Goal: Find specific page/section: Find specific page/section

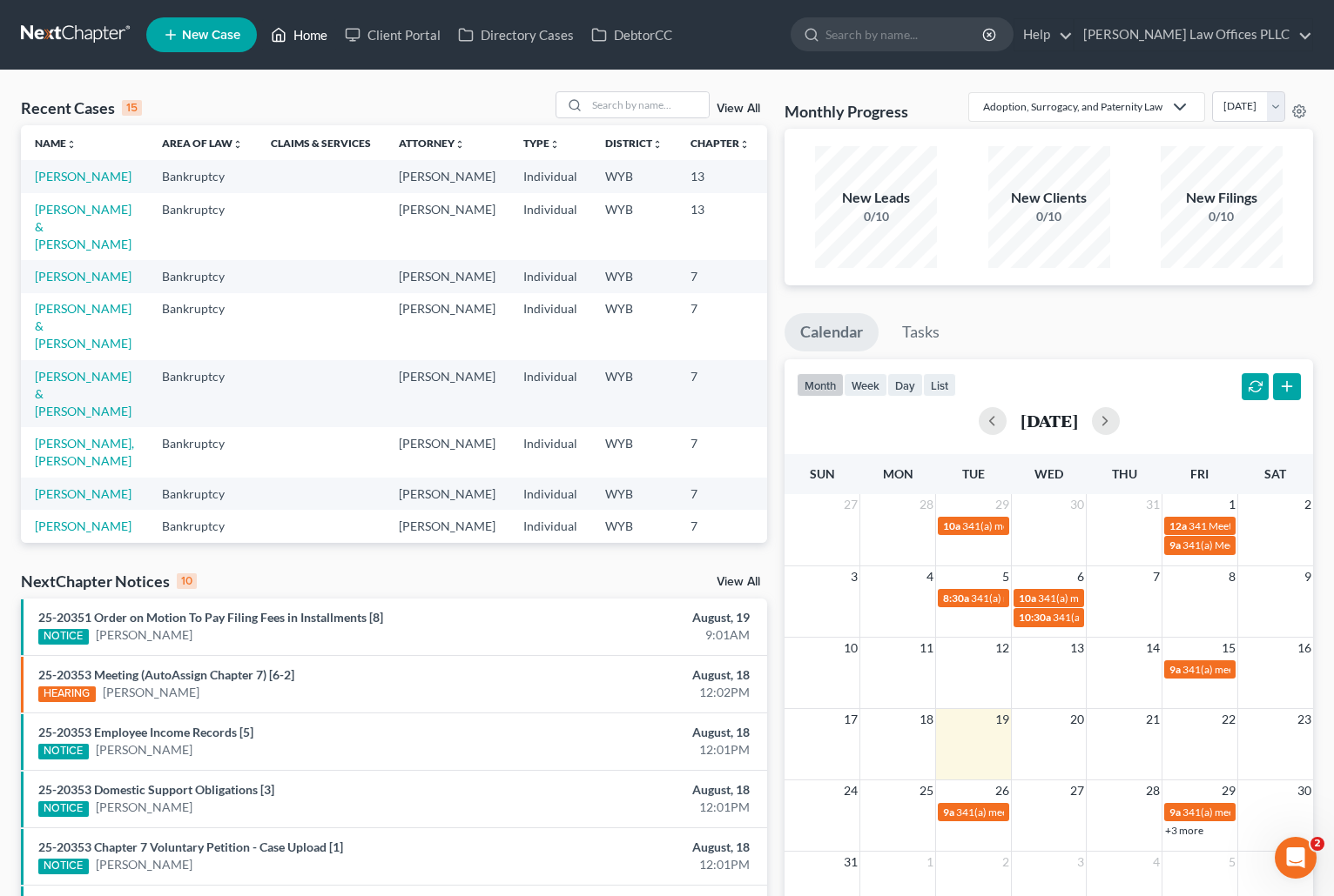
click at [310, 34] on link "Home" at bounding box center [299, 35] width 74 height 32
click at [310, 28] on link "Home" at bounding box center [299, 35] width 74 height 32
click at [595, 105] on input "search" at bounding box center [647, 104] width 122 height 25
type input "W"
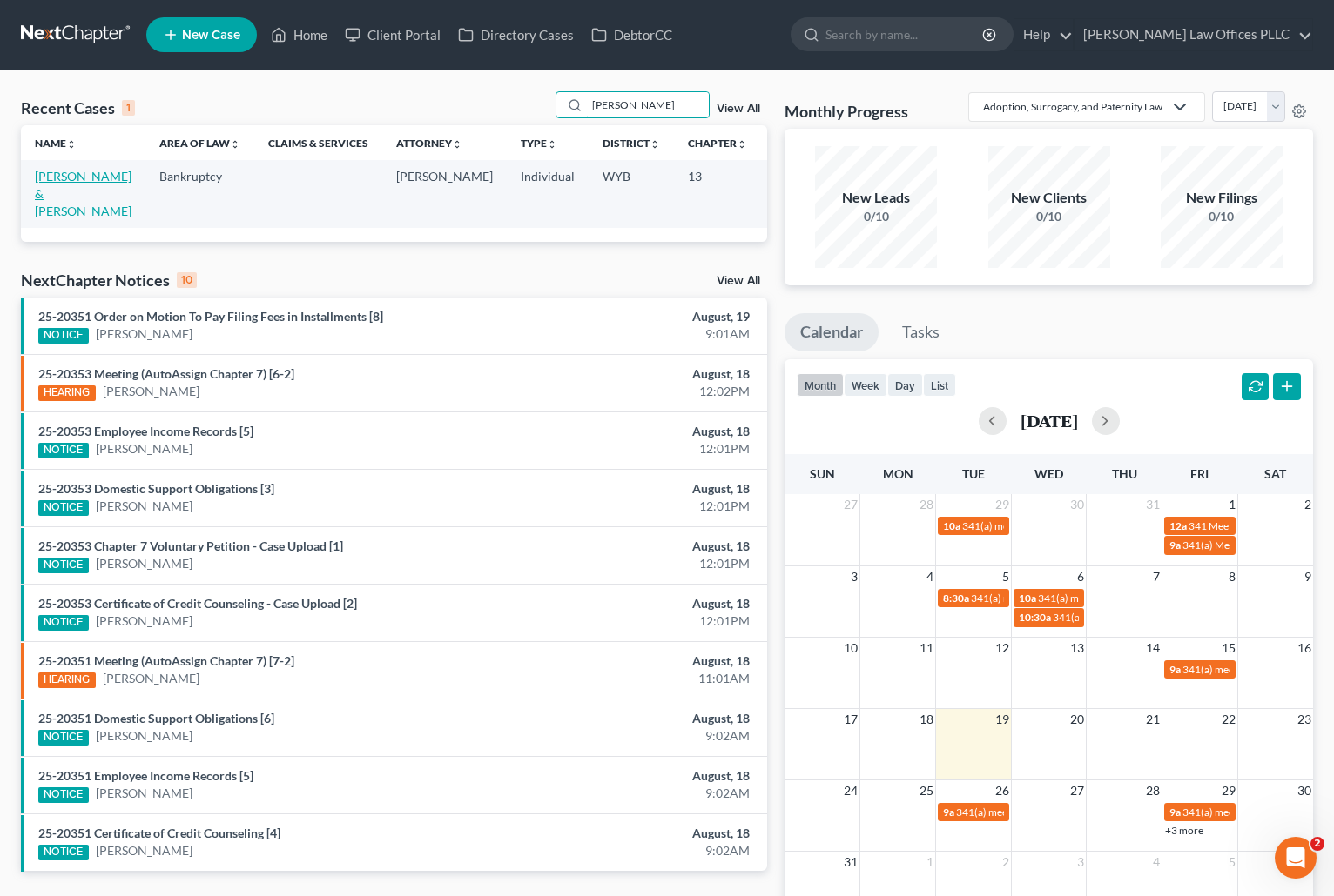
type input "elmer"
click at [53, 186] on link "[PERSON_NAME] & [PERSON_NAME]" at bounding box center [83, 194] width 97 height 50
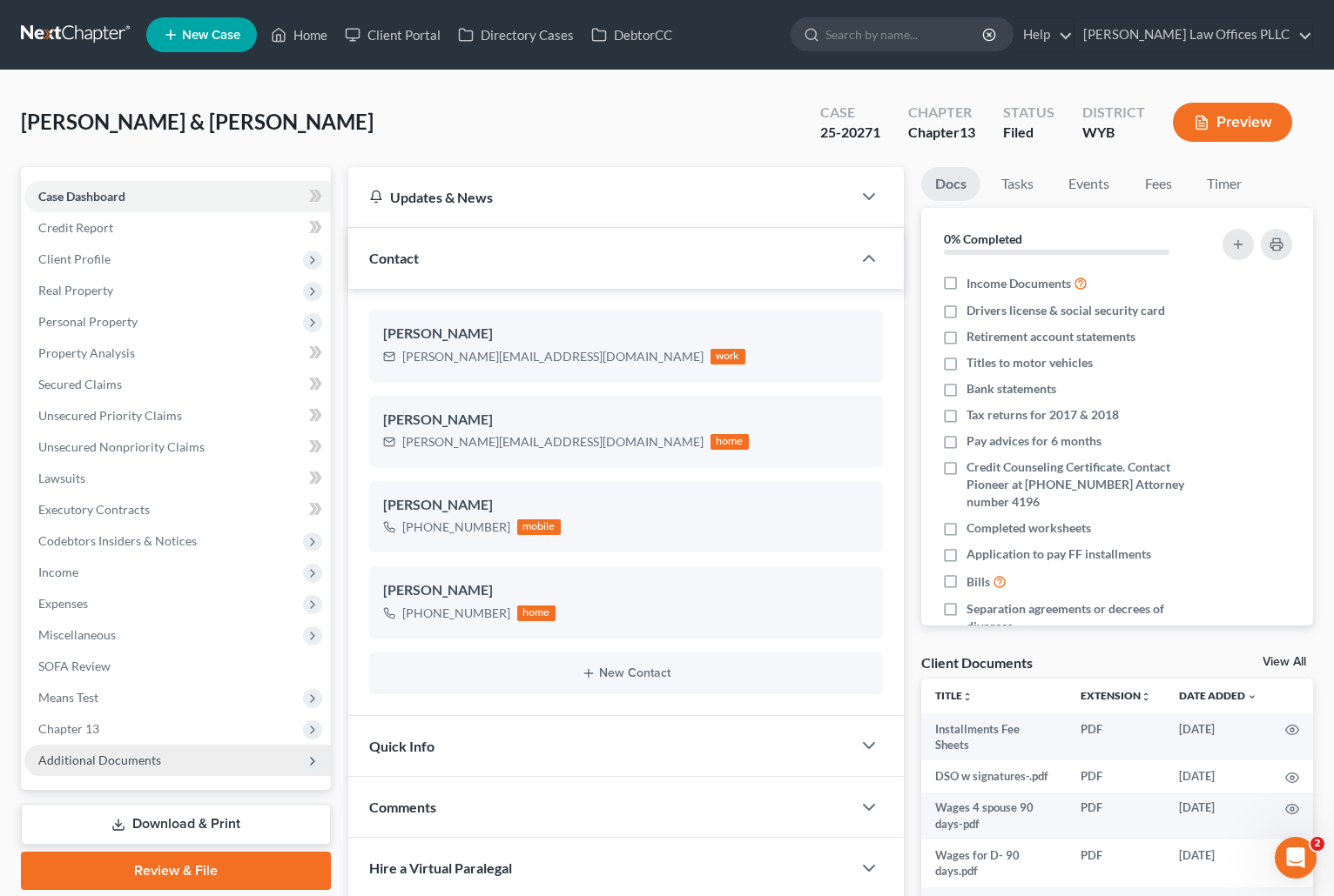
click at [133, 752] on span "Additional Documents" at bounding box center [100, 759] width 123 height 15
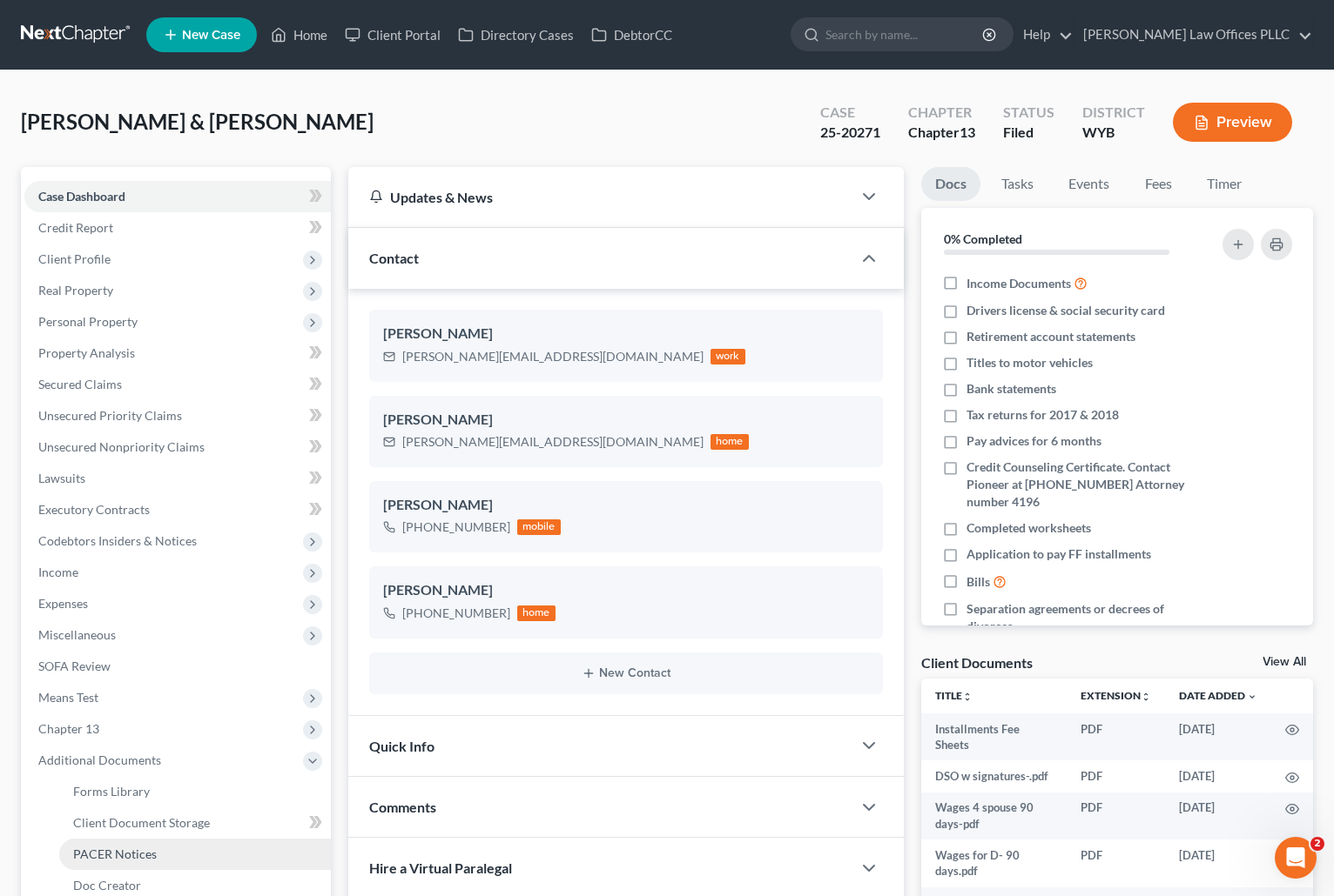
click at [139, 847] on span "PACER Notices" at bounding box center [115, 853] width 83 height 15
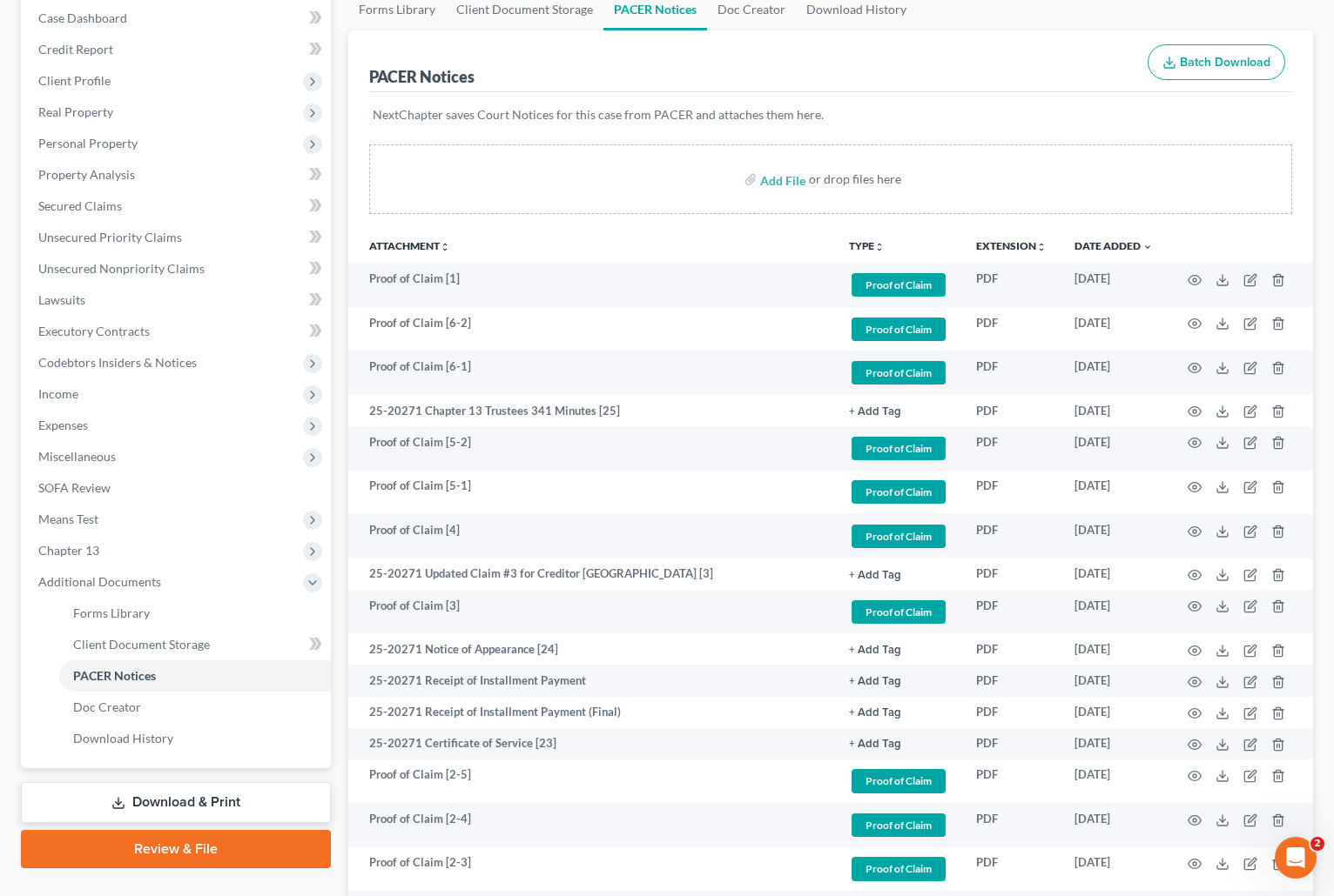
scroll to position [50, 0]
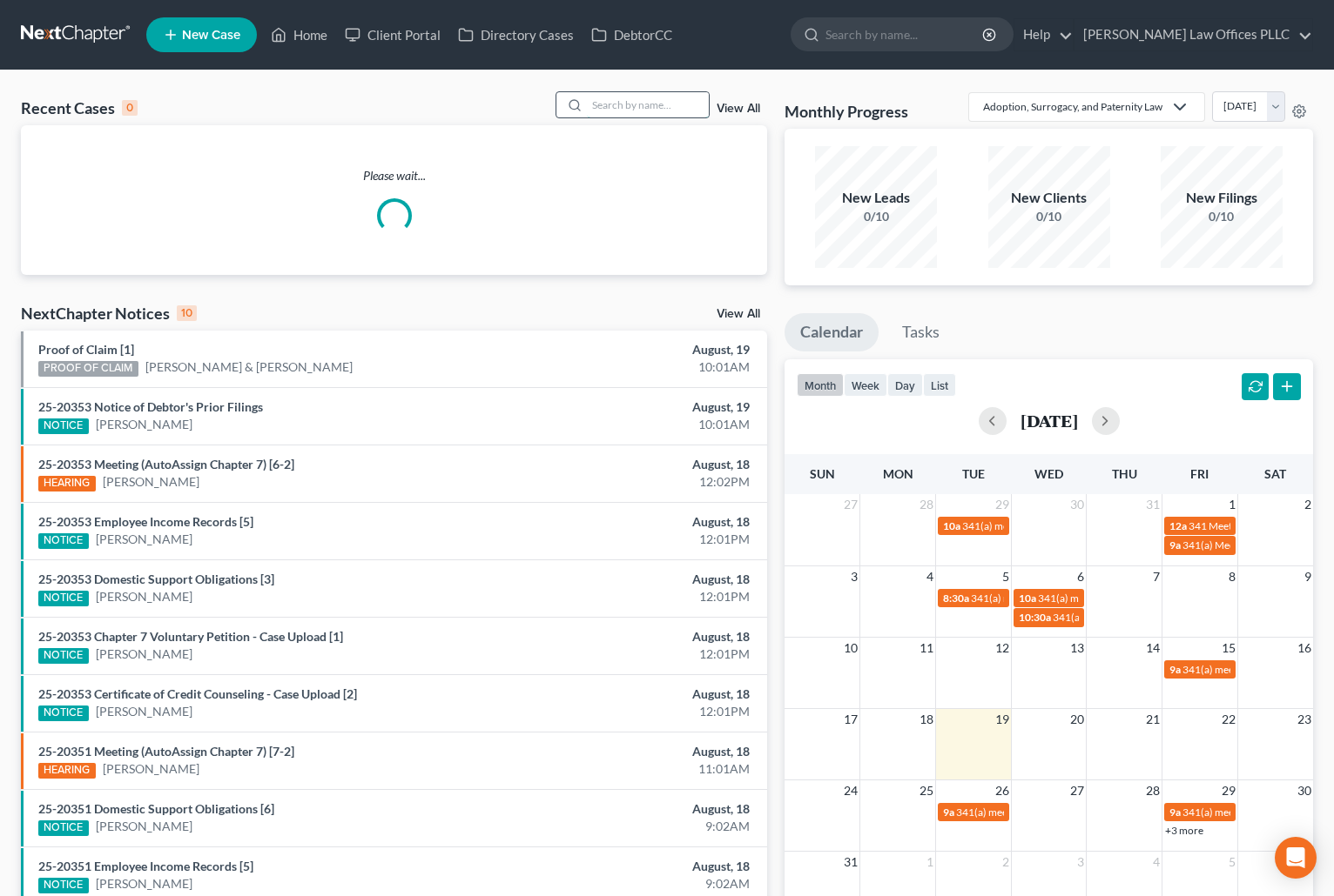
click at [634, 99] on input "search" at bounding box center [647, 104] width 122 height 25
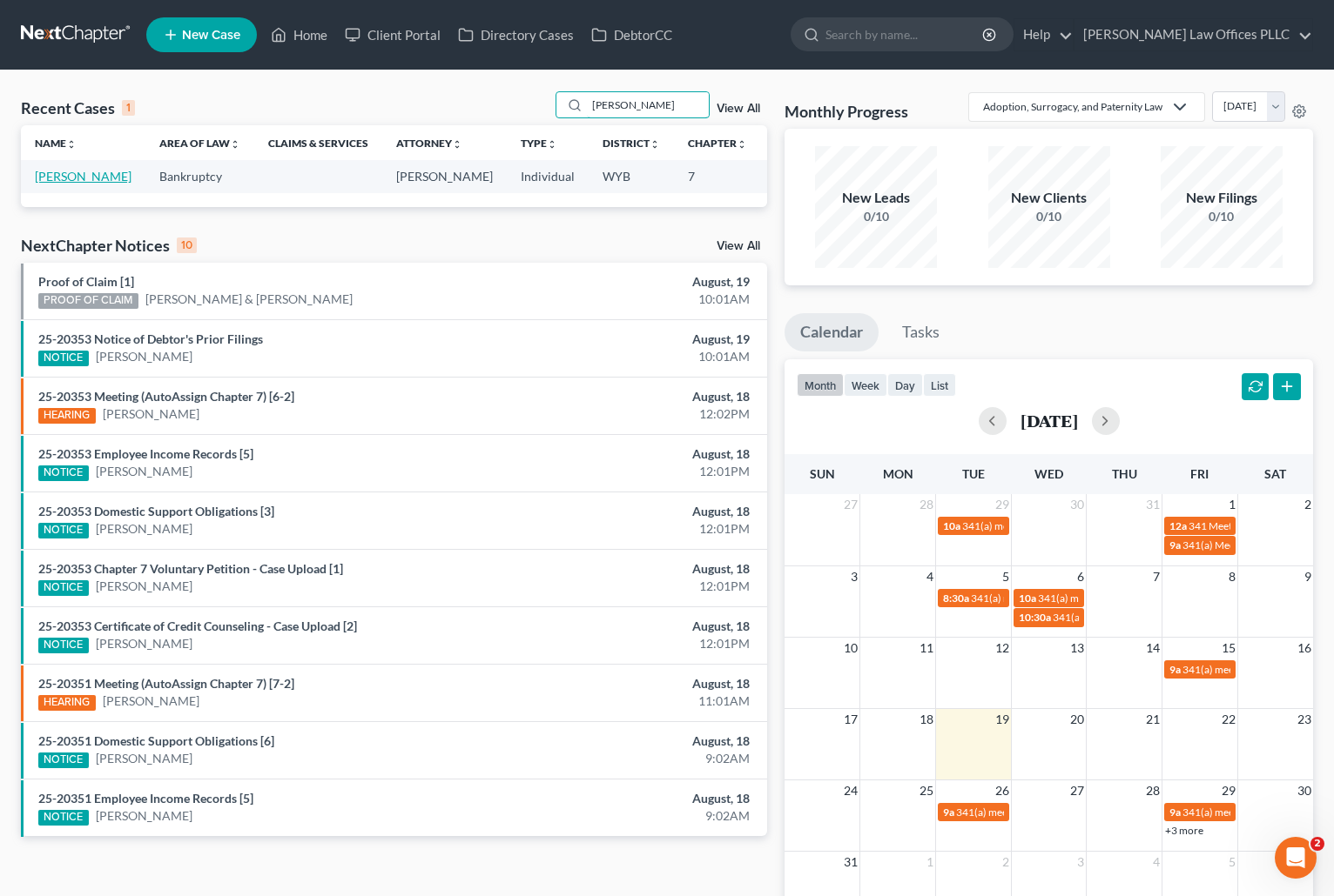
type input "Jensen"
click at [43, 178] on link "[PERSON_NAME]" at bounding box center [83, 176] width 97 height 15
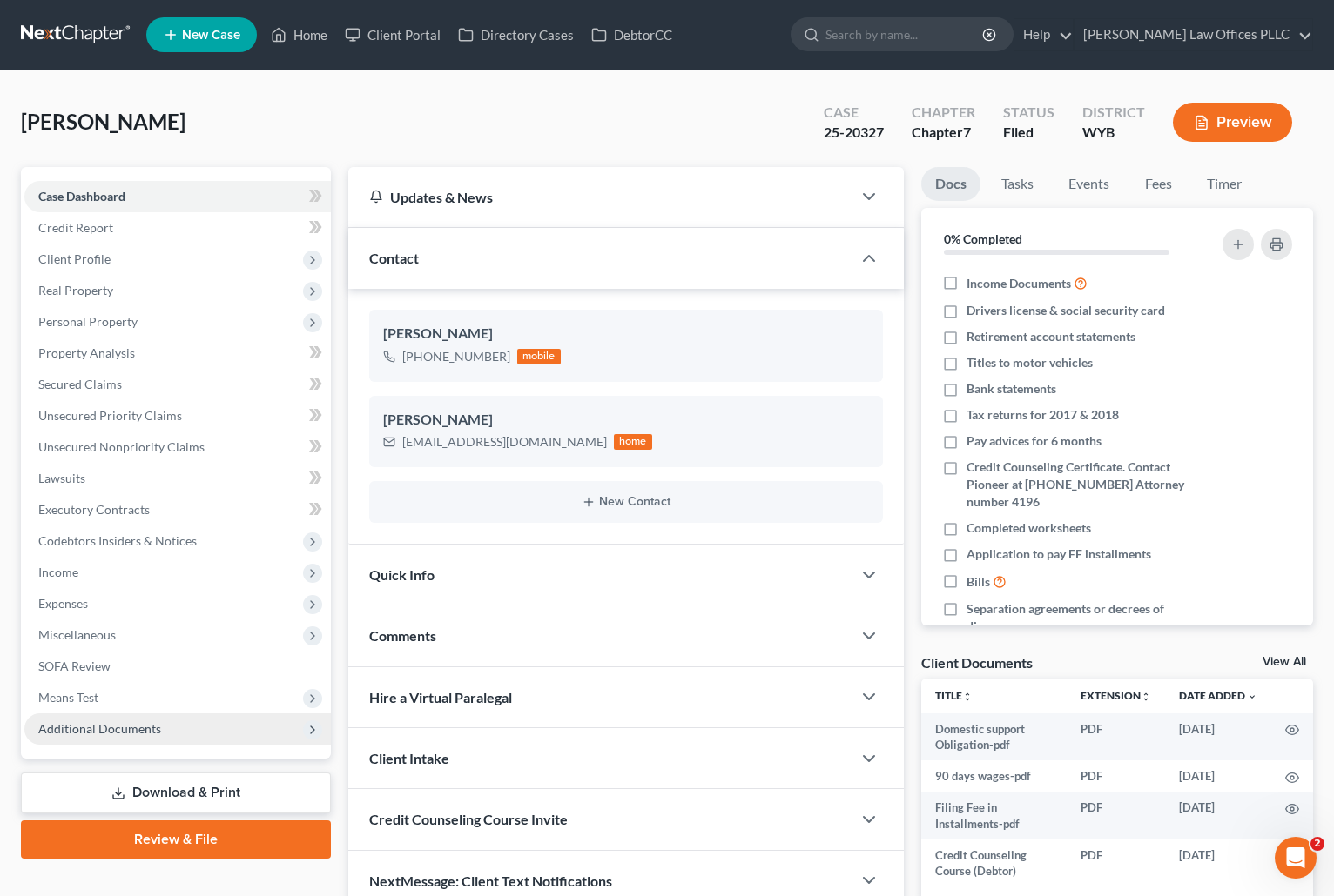
click at [148, 731] on span "Additional Documents" at bounding box center [100, 729] width 123 height 15
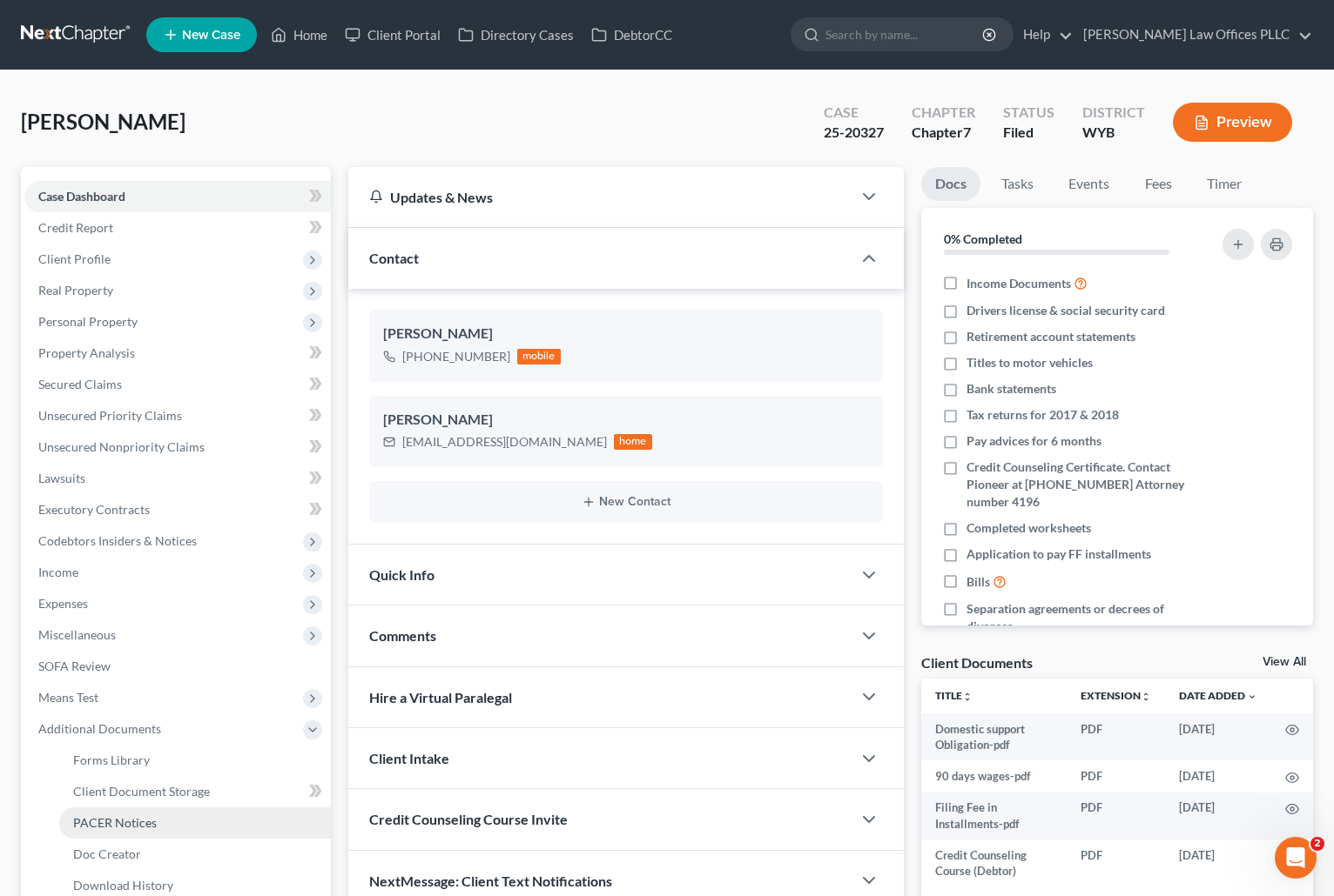
click at [141, 823] on span "PACER Notices" at bounding box center [115, 823] width 83 height 15
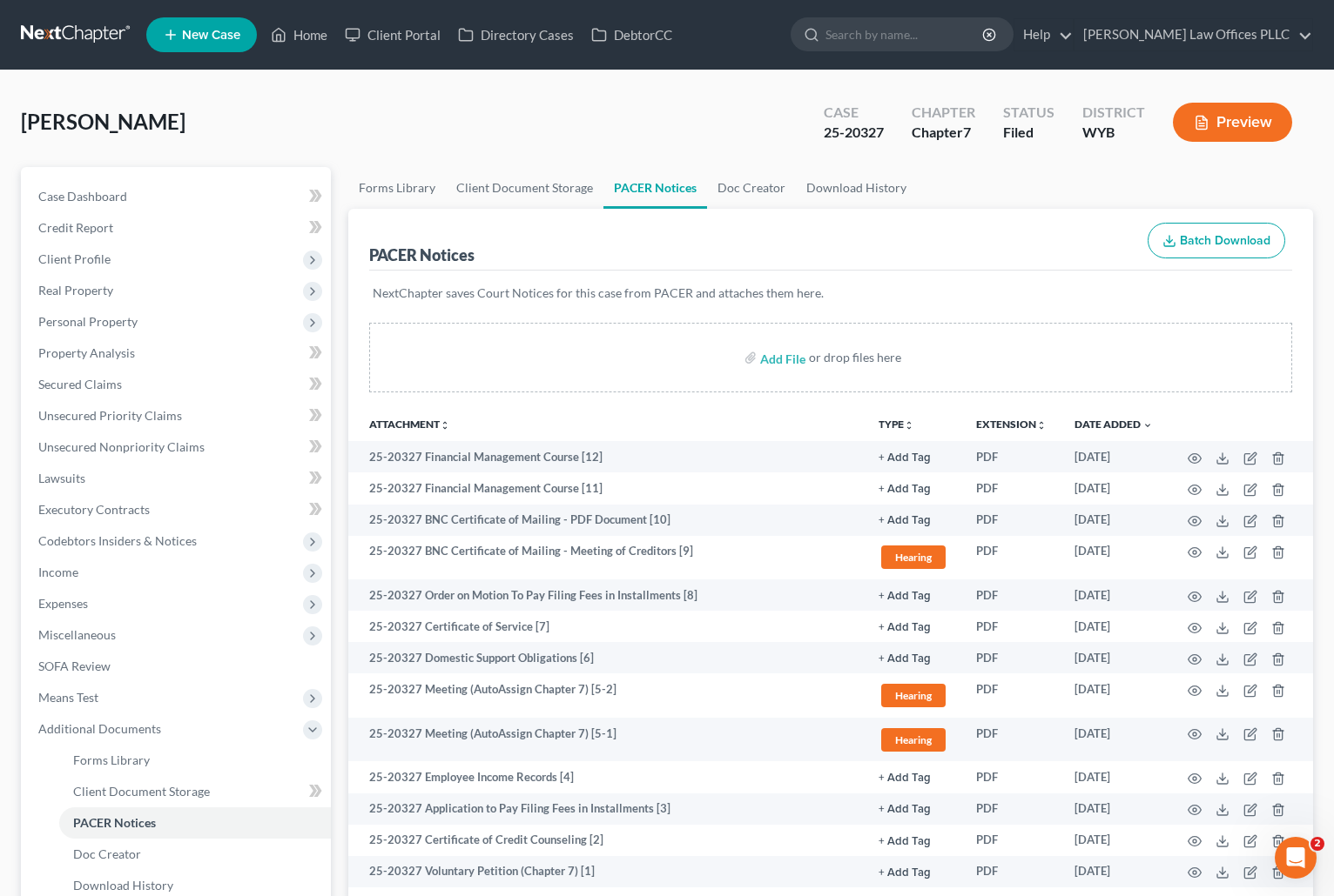
click at [37, 95] on div "Jensen, Mariah Upgraded Case 25-20327 Chapter Chapter 7 Status Filed District W…" at bounding box center [667, 129] width 1291 height 75
click at [320, 35] on link "Home" at bounding box center [299, 35] width 74 height 32
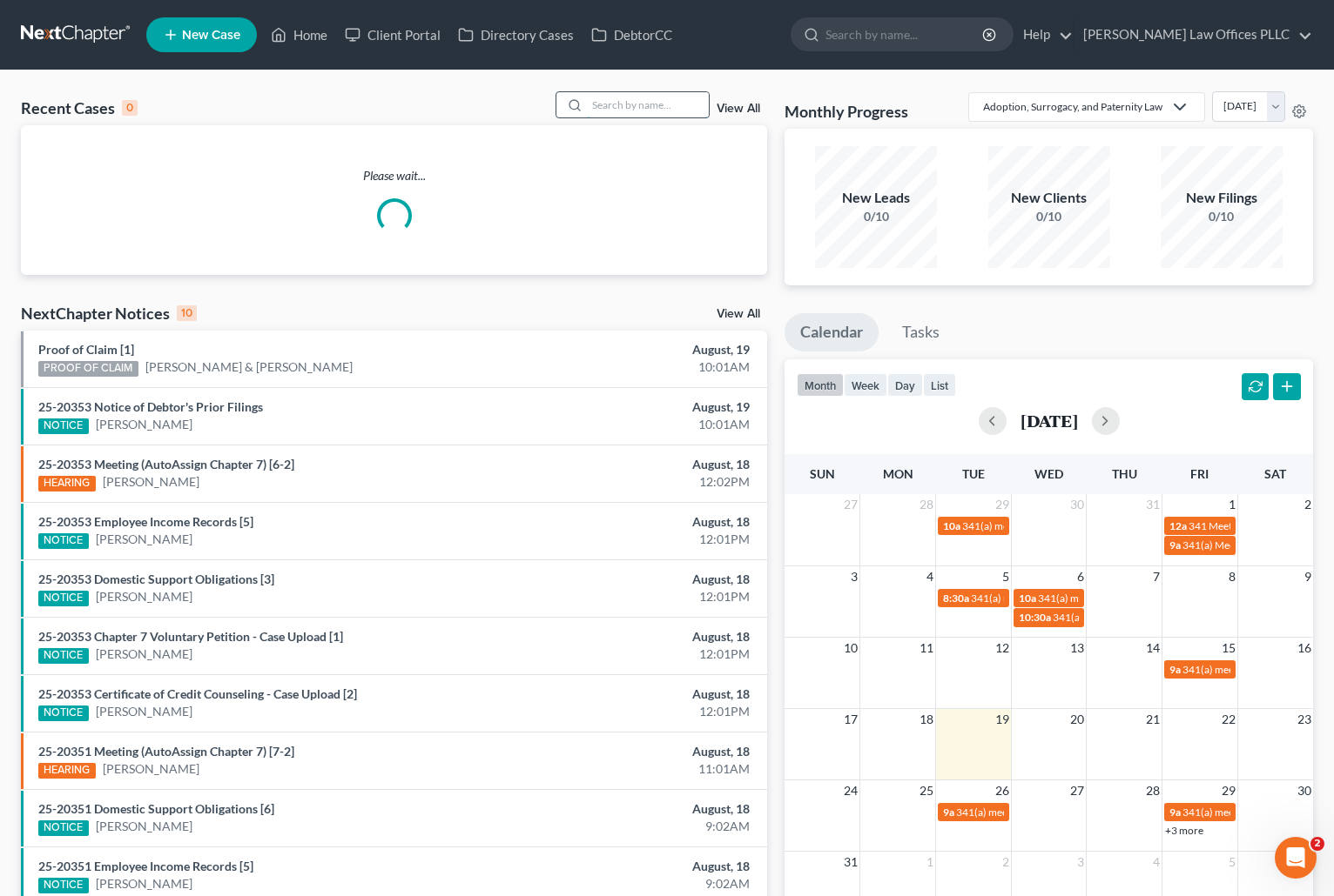
click at [616, 101] on input "search" at bounding box center [647, 104] width 122 height 25
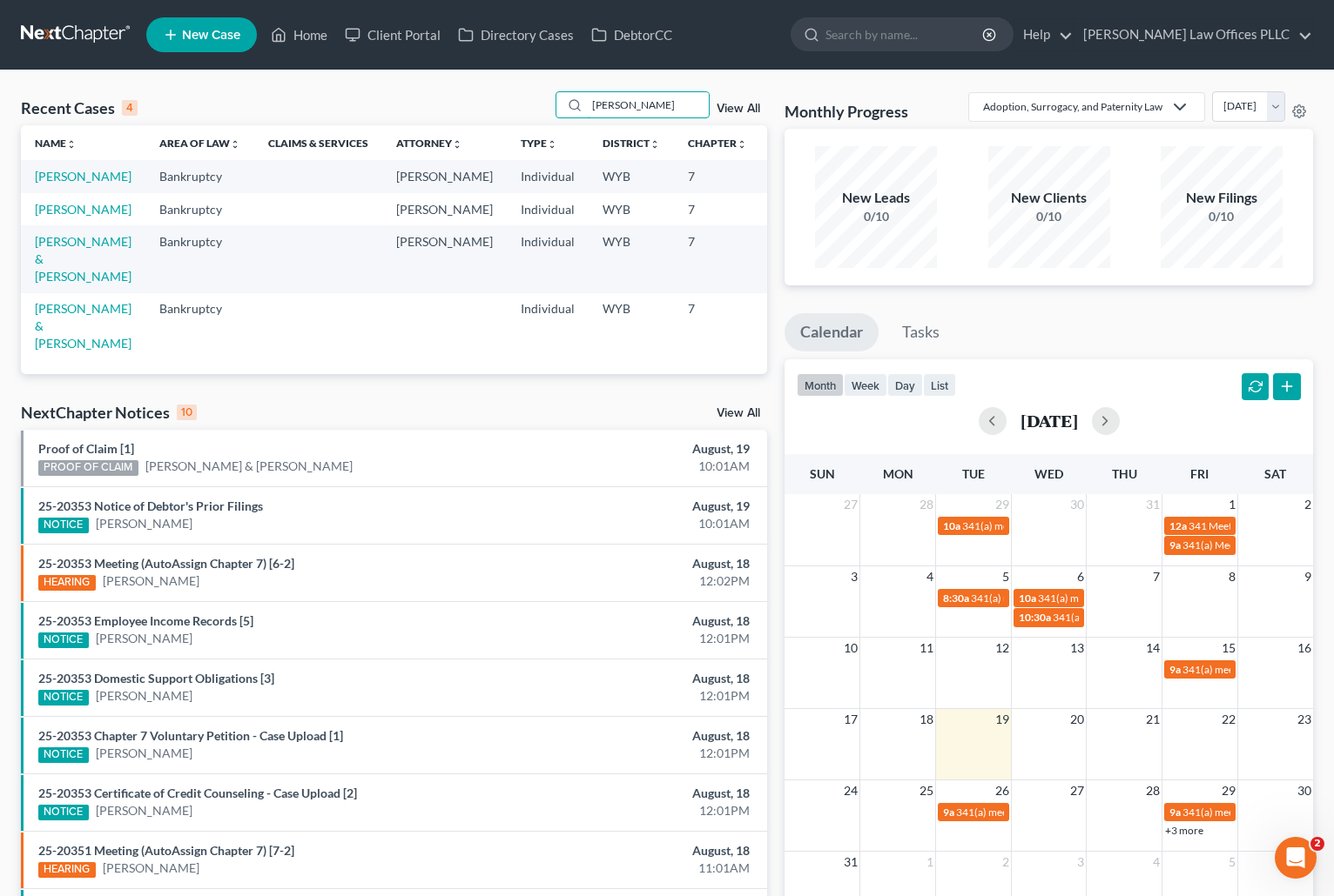
type input "Garrett"
click at [47, 184] on td "[PERSON_NAME]" at bounding box center [83, 176] width 125 height 33
click at [53, 183] on link "[PERSON_NAME]" at bounding box center [83, 176] width 97 height 15
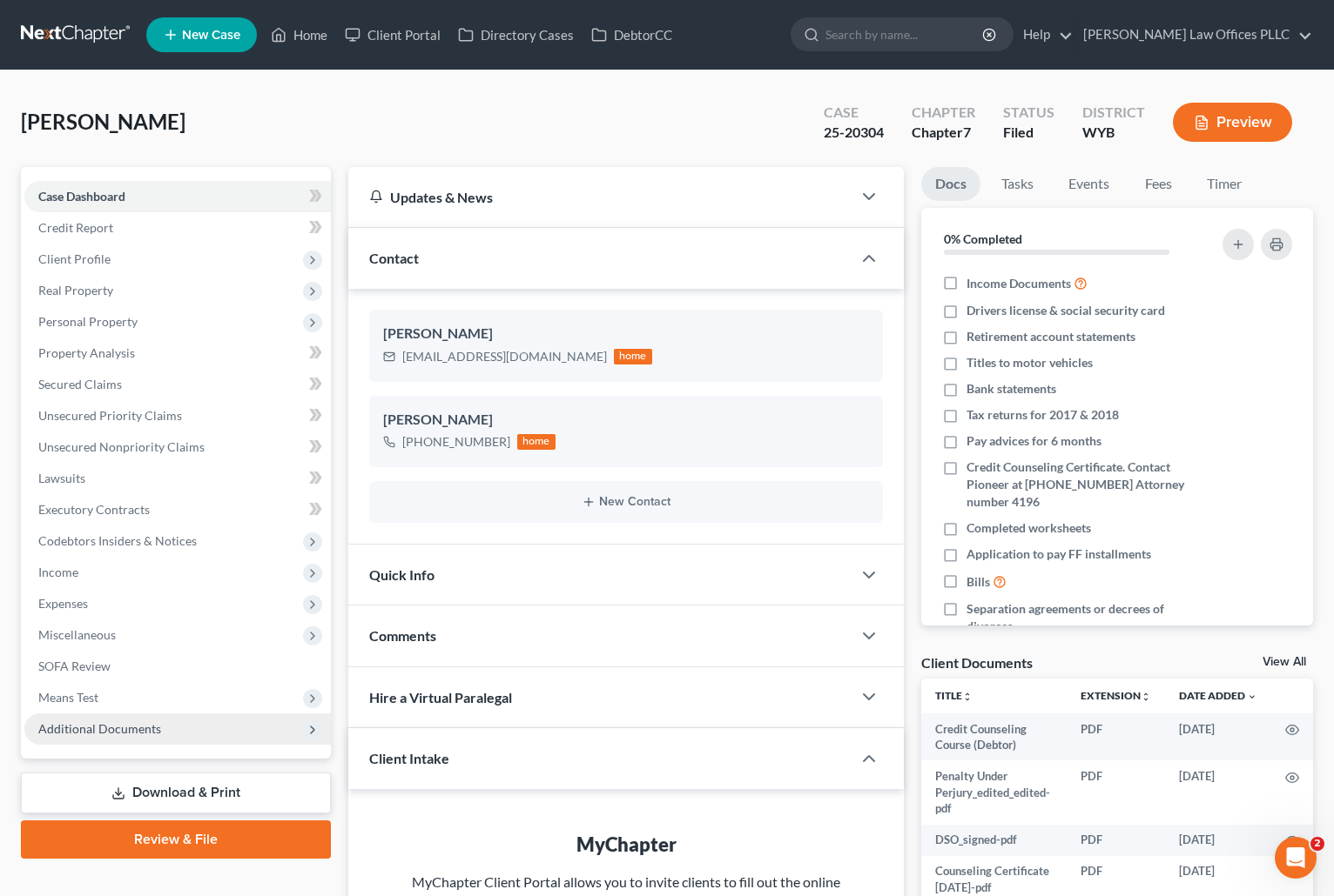
click at [111, 728] on span "Additional Documents" at bounding box center [100, 729] width 123 height 15
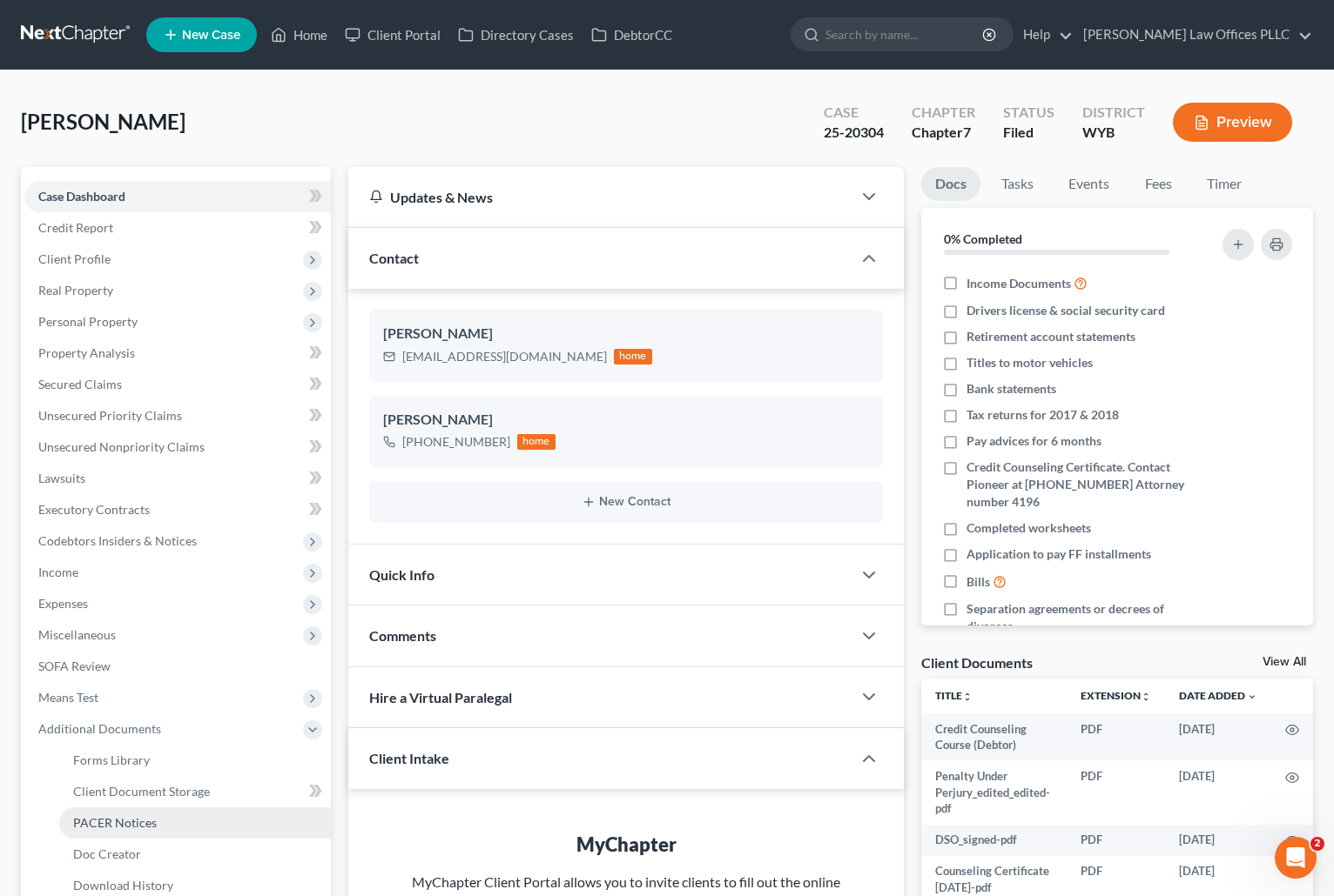
click at [141, 825] on span "PACER Notices" at bounding box center [115, 823] width 83 height 15
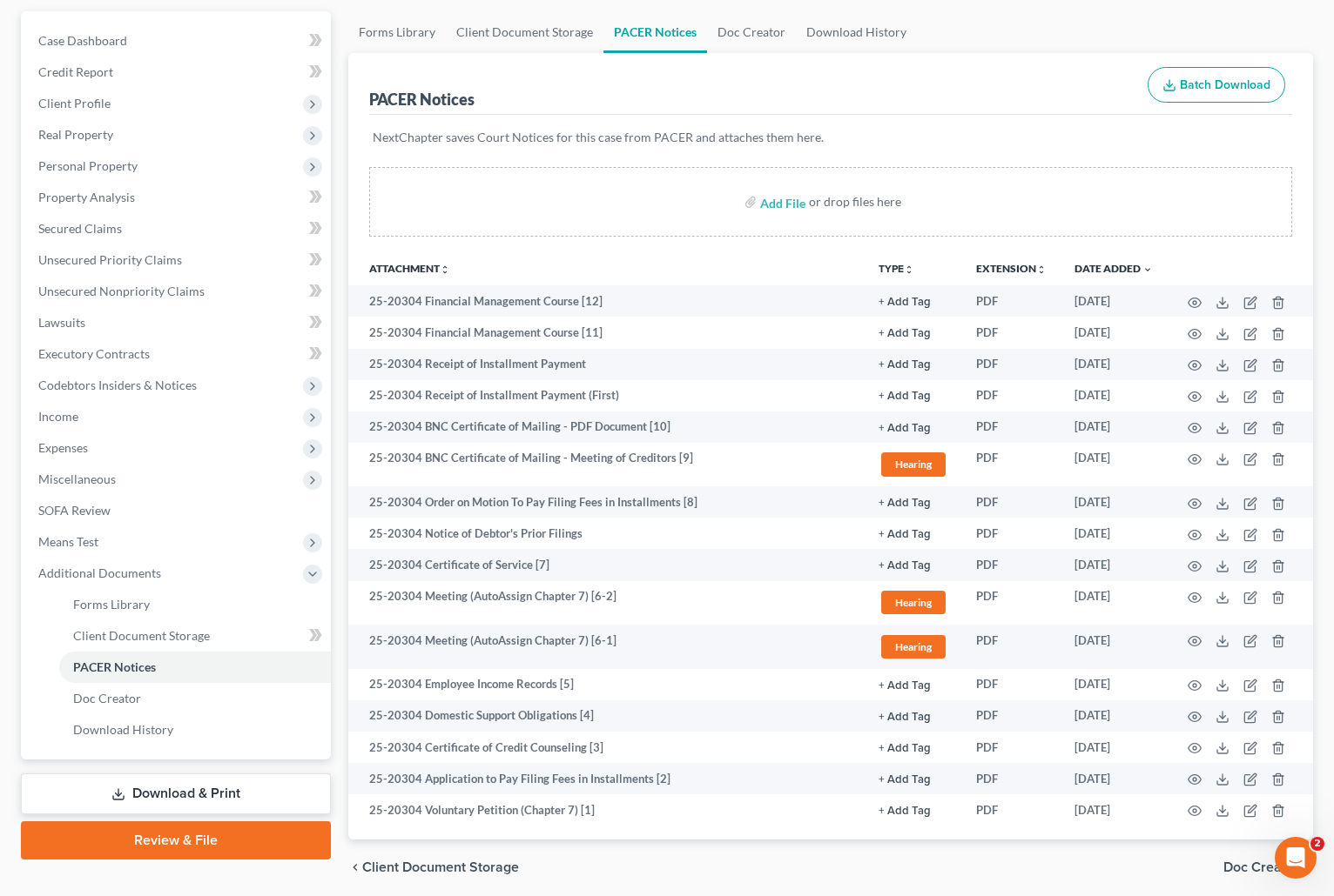
scroll to position [157, 0]
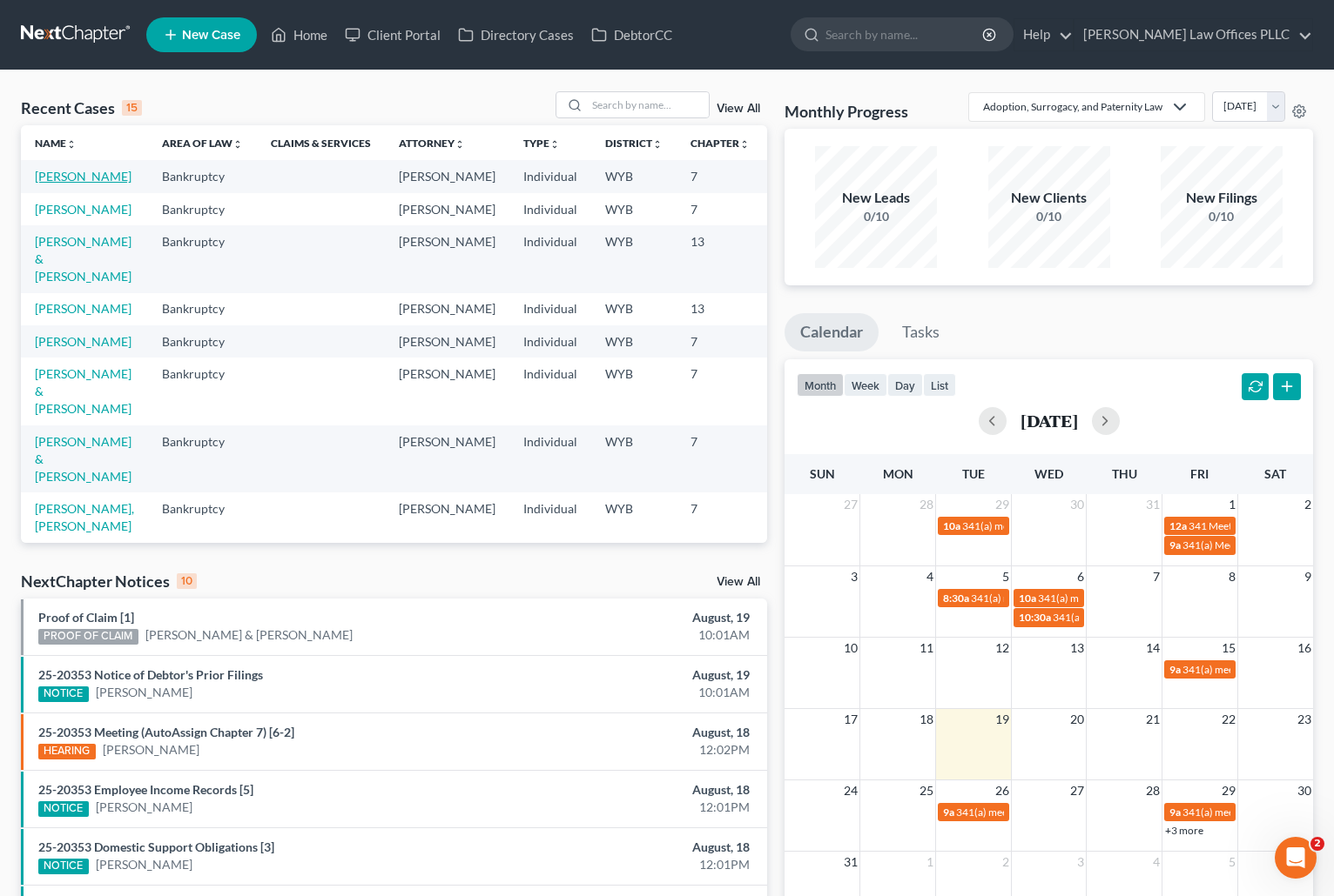
click at [54, 174] on link "Garrett, Linda" at bounding box center [83, 176] width 97 height 15
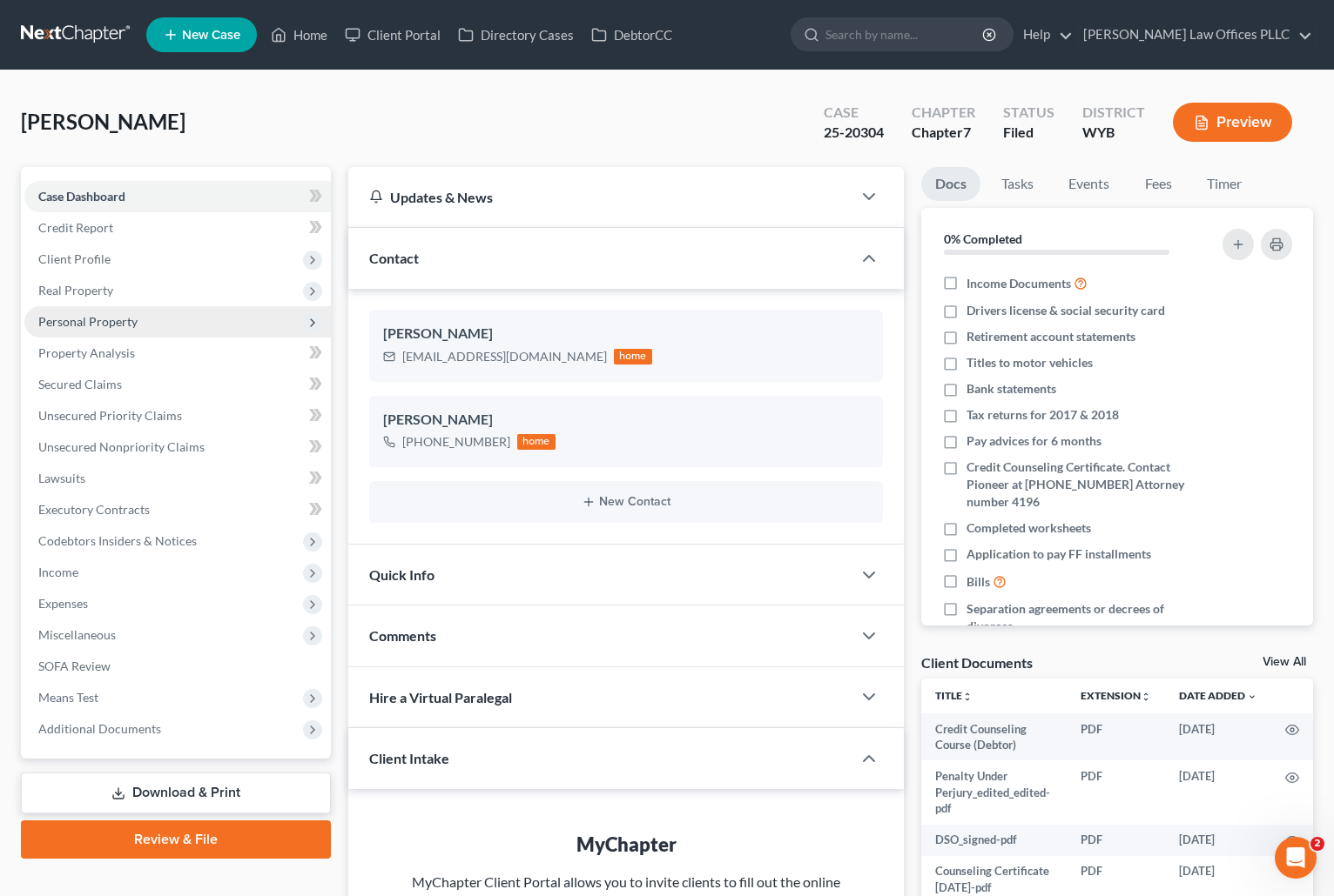
click at [126, 317] on span "Personal Property" at bounding box center [88, 321] width 99 height 15
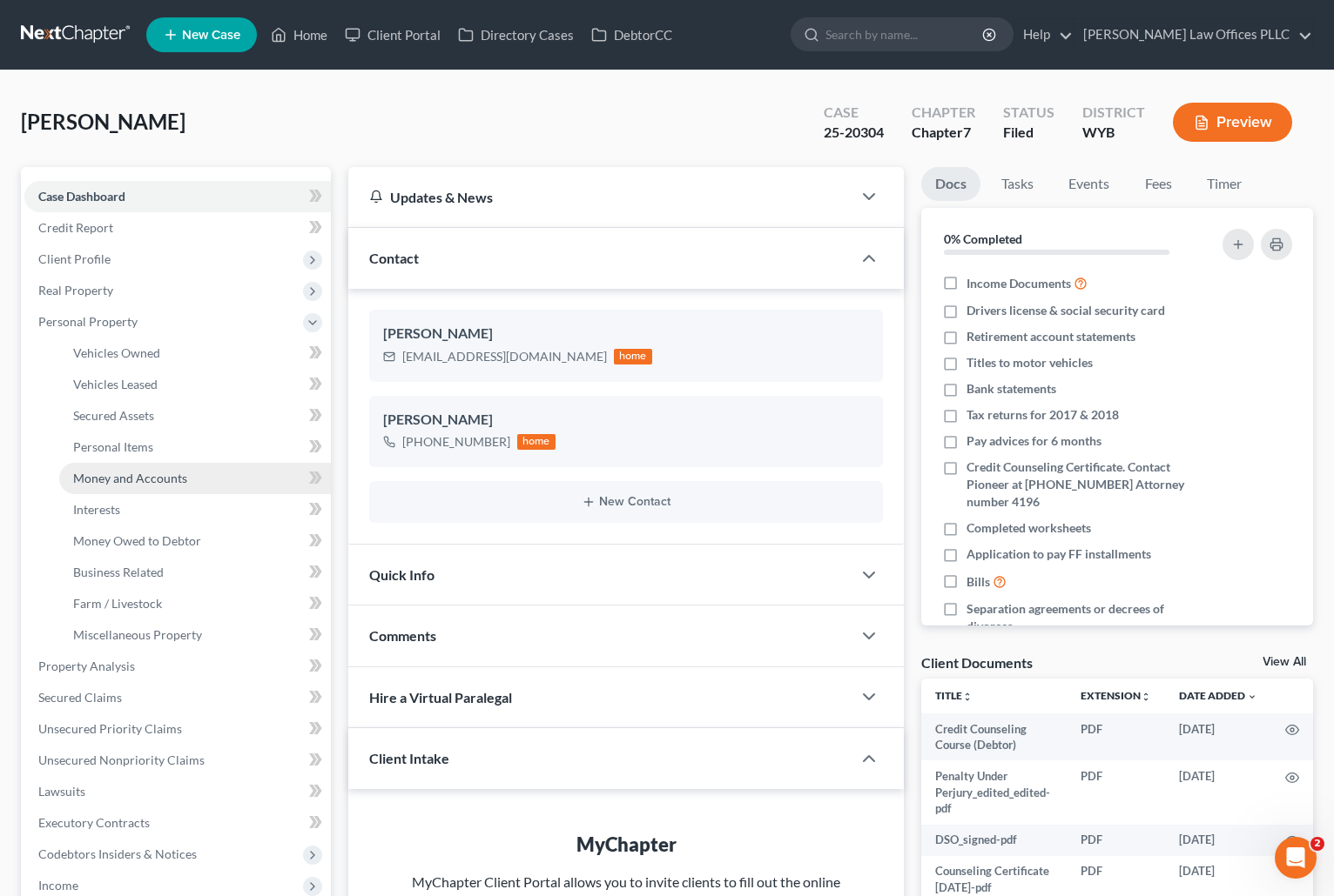
click at [147, 474] on span "Money and Accounts" at bounding box center [130, 478] width 114 height 15
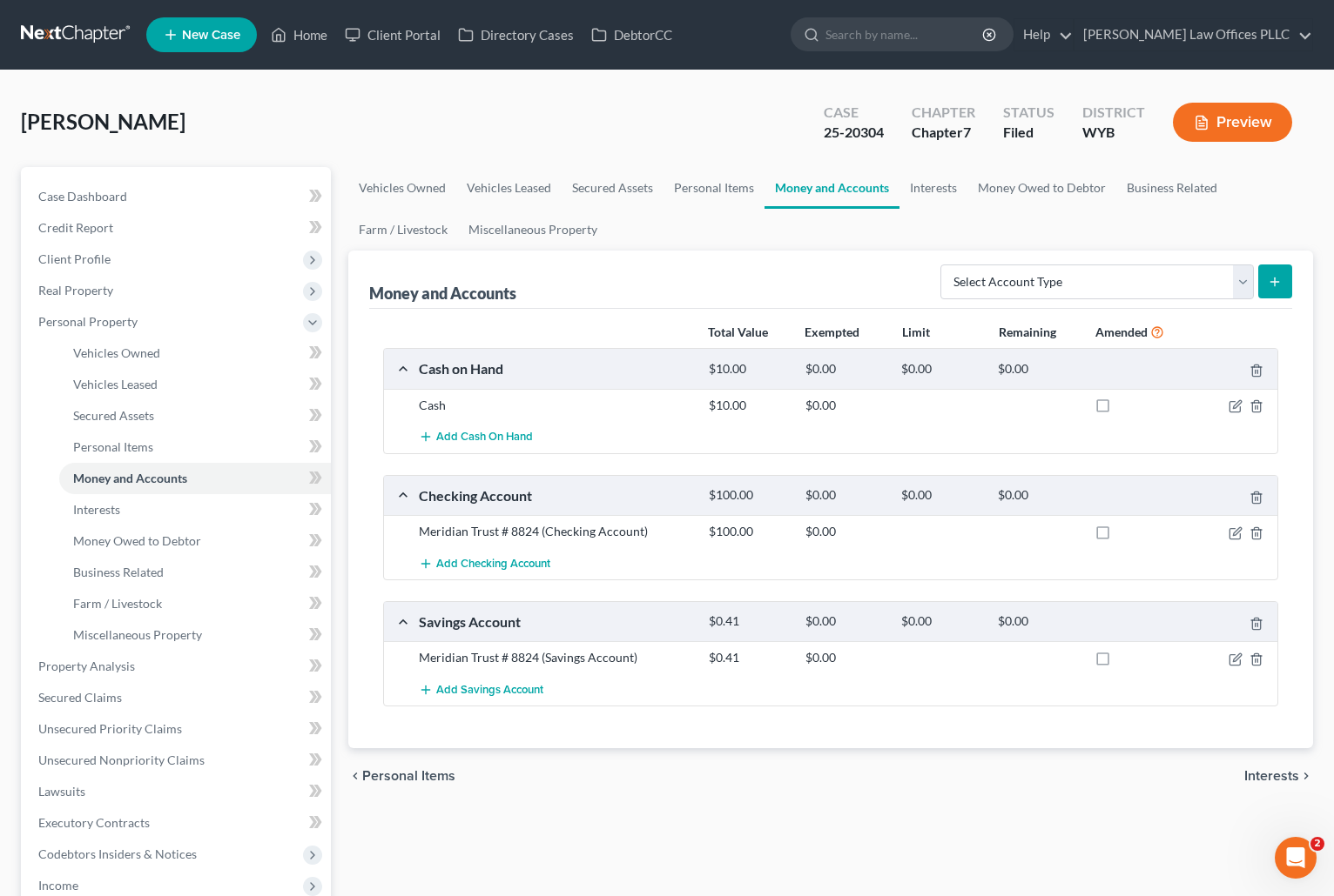
click at [910, 785] on div "chevron_left Personal Items Interests chevron_right" at bounding box center [831, 776] width 965 height 55
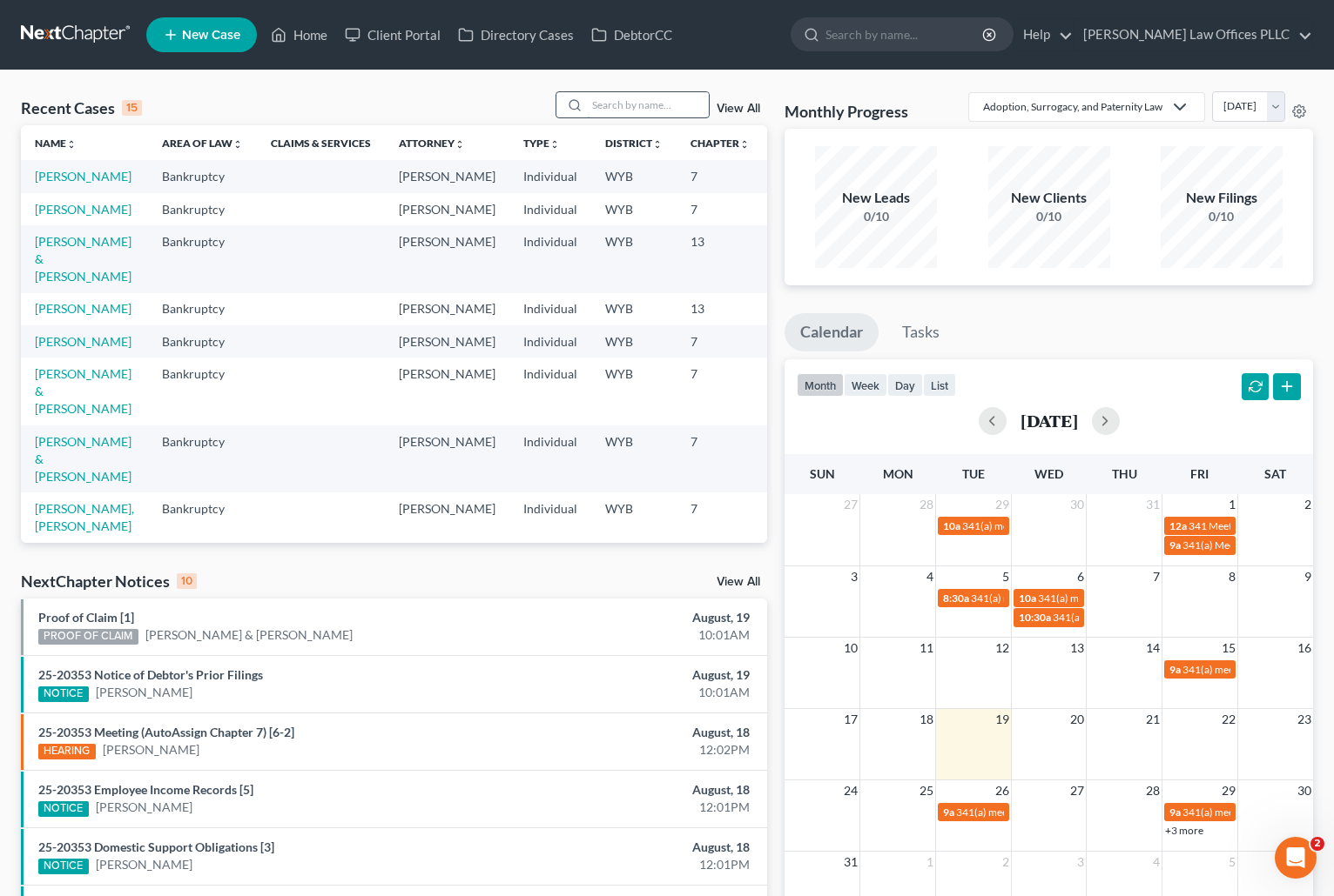
click at [601, 104] on input "search" at bounding box center [647, 104] width 122 height 25
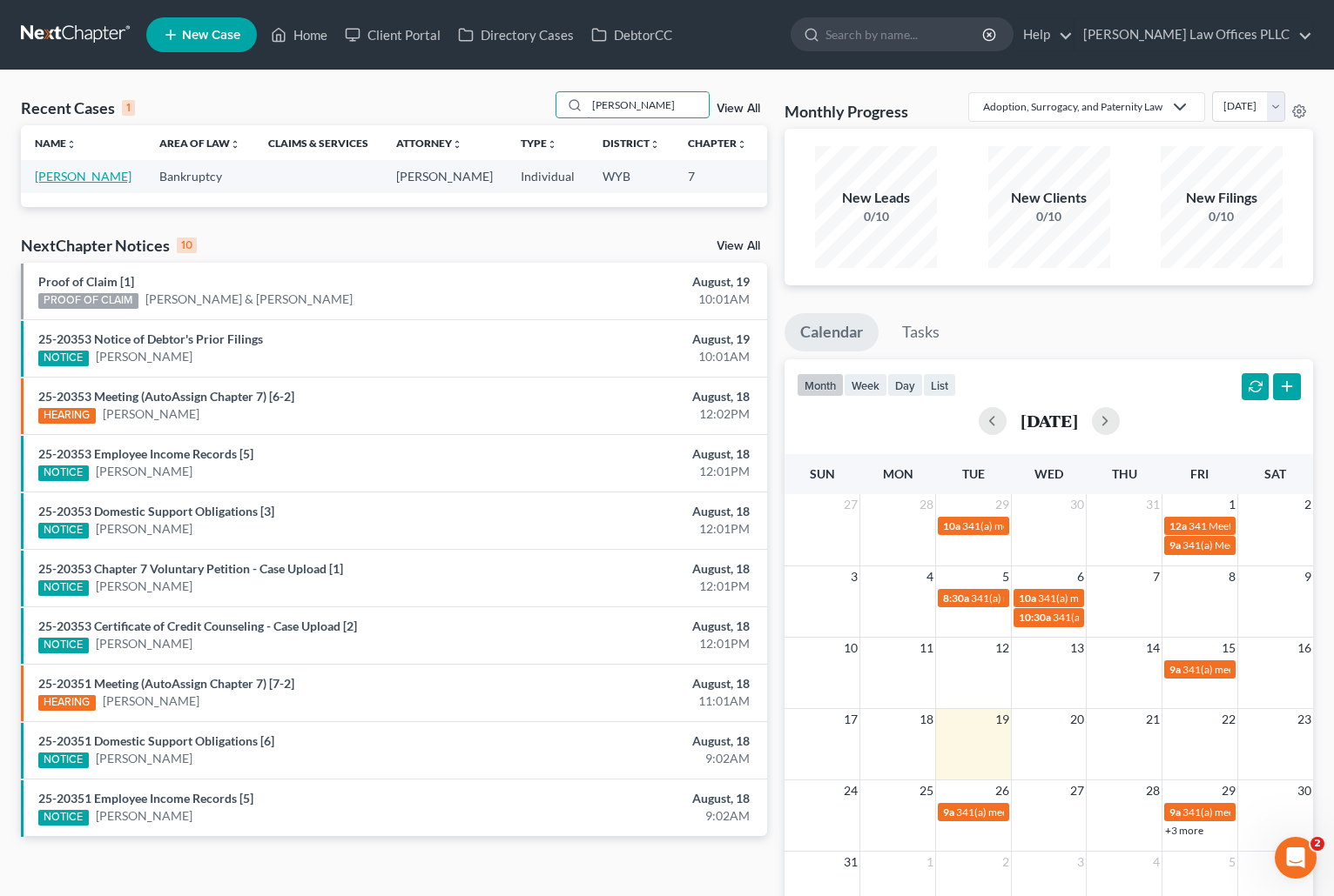
type input "Binns"
click at [47, 183] on link "[PERSON_NAME]" at bounding box center [83, 176] width 97 height 15
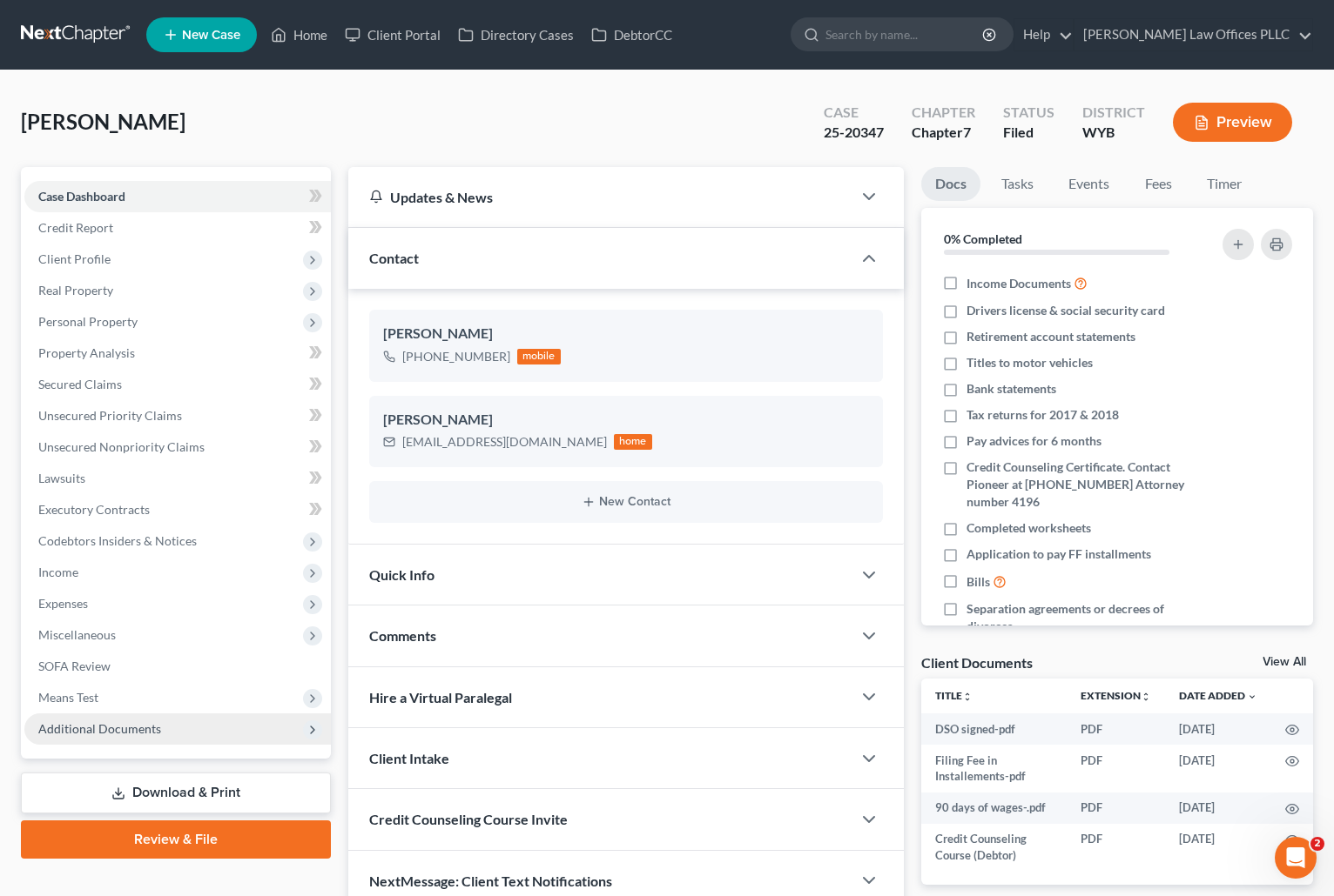
click at [129, 730] on span "Additional Documents" at bounding box center [100, 729] width 123 height 15
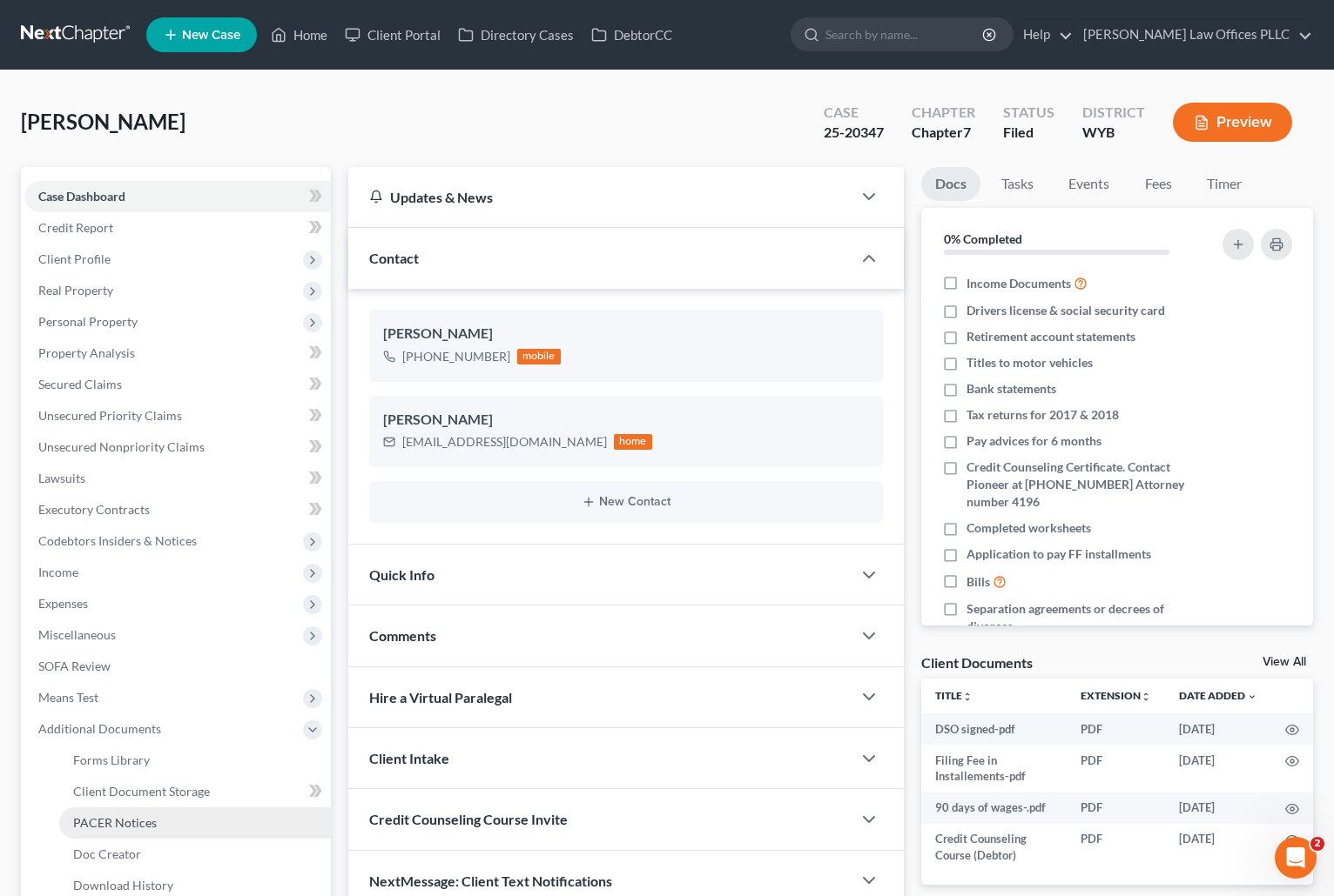
click at [148, 819] on span "PACER Notices" at bounding box center [115, 823] width 83 height 15
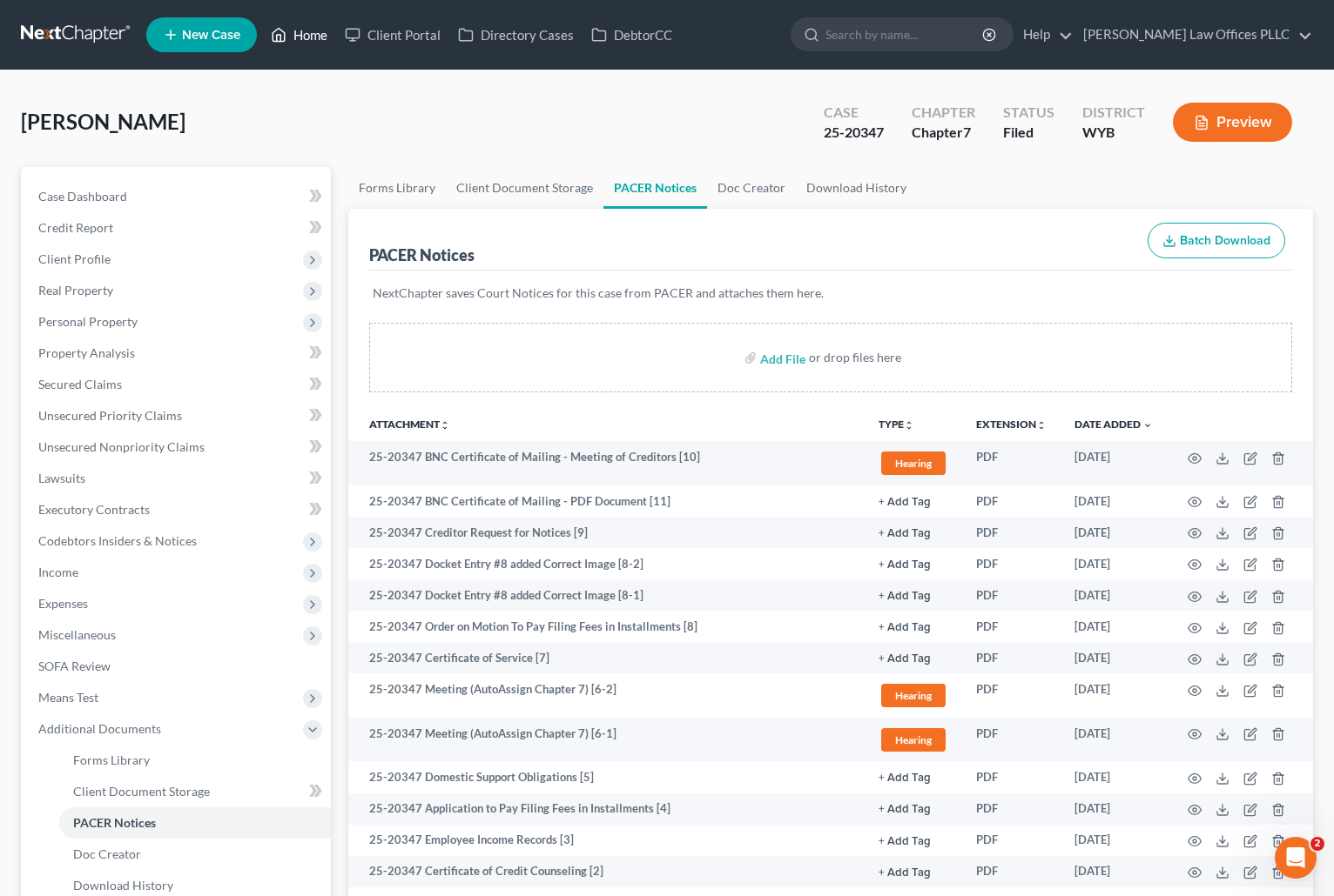
click at [306, 35] on link "Home" at bounding box center [299, 35] width 74 height 32
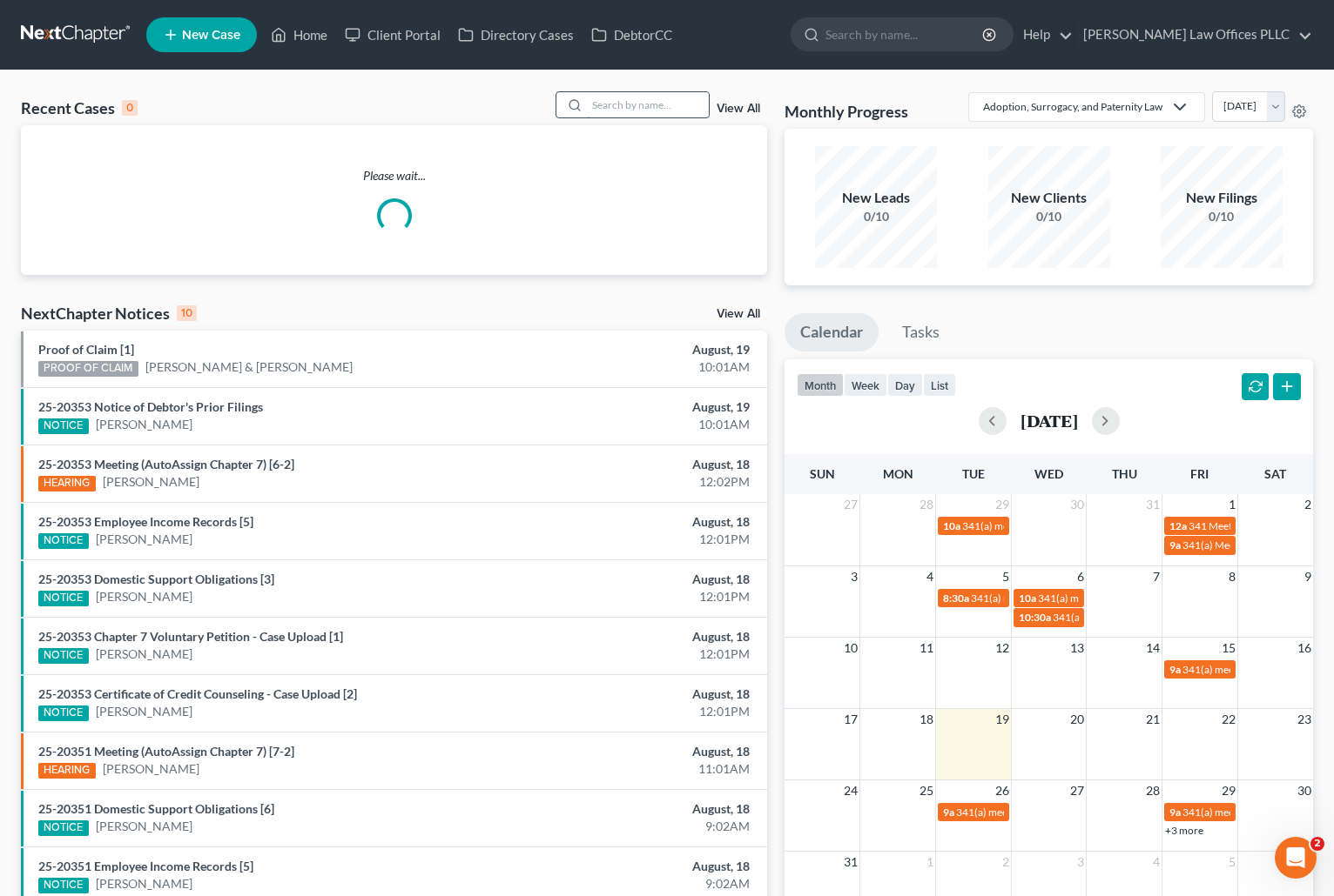
click at [591, 104] on input "search" at bounding box center [647, 104] width 122 height 25
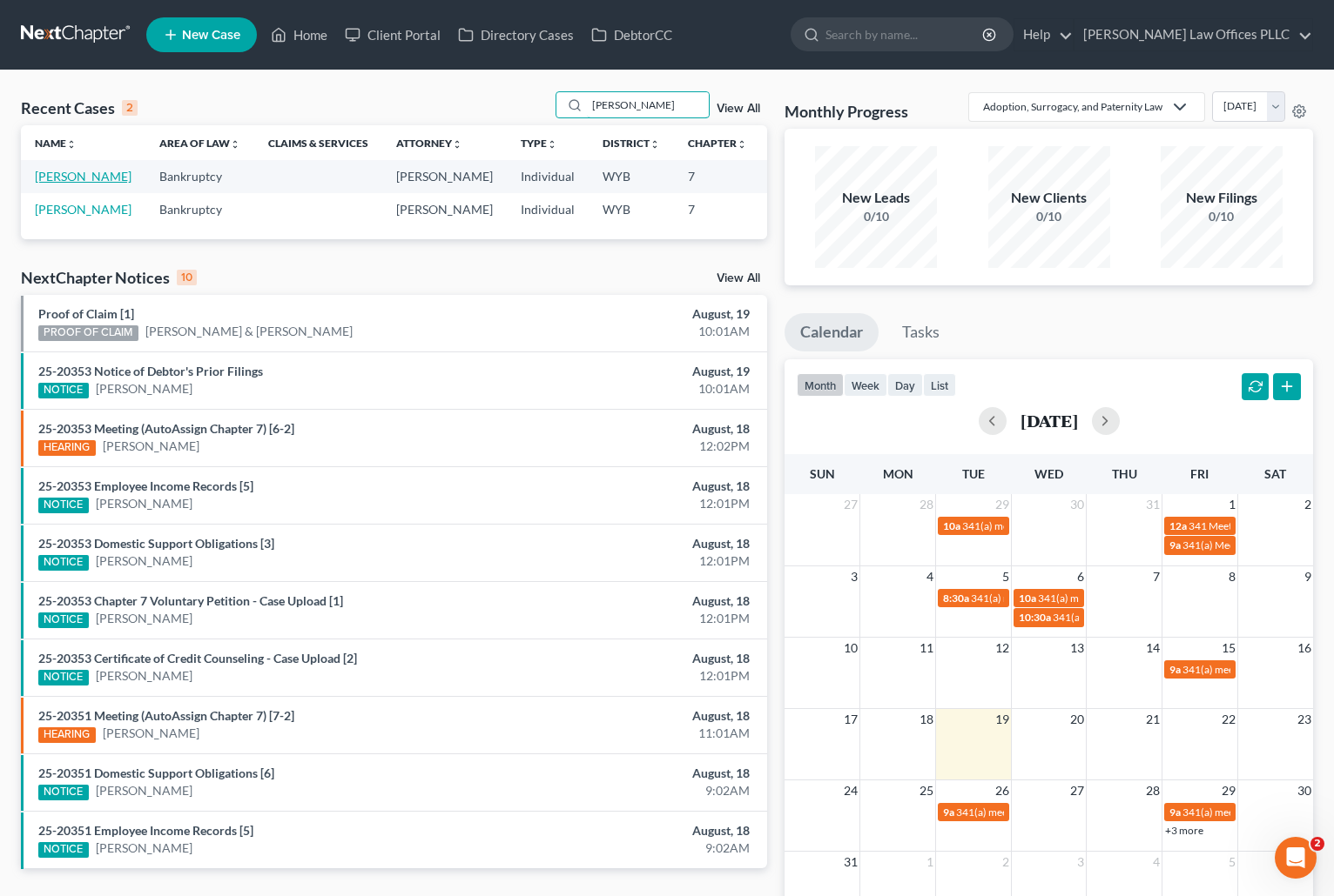
type input "Malone"
click at [53, 183] on link "[PERSON_NAME]" at bounding box center [83, 176] width 97 height 15
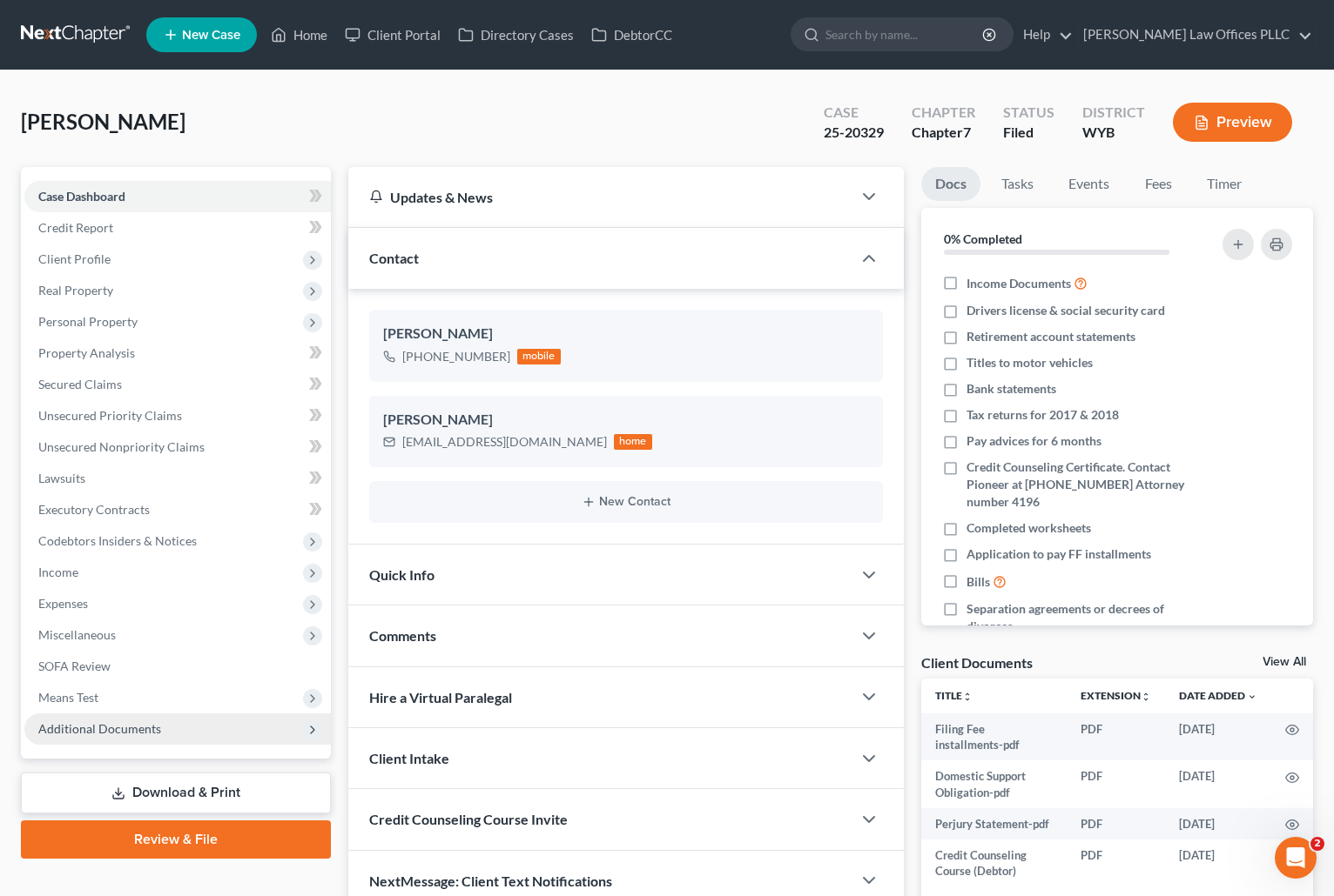
click at [123, 723] on span "Additional Documents" at bounding box center [100, 729] width 123 height 15
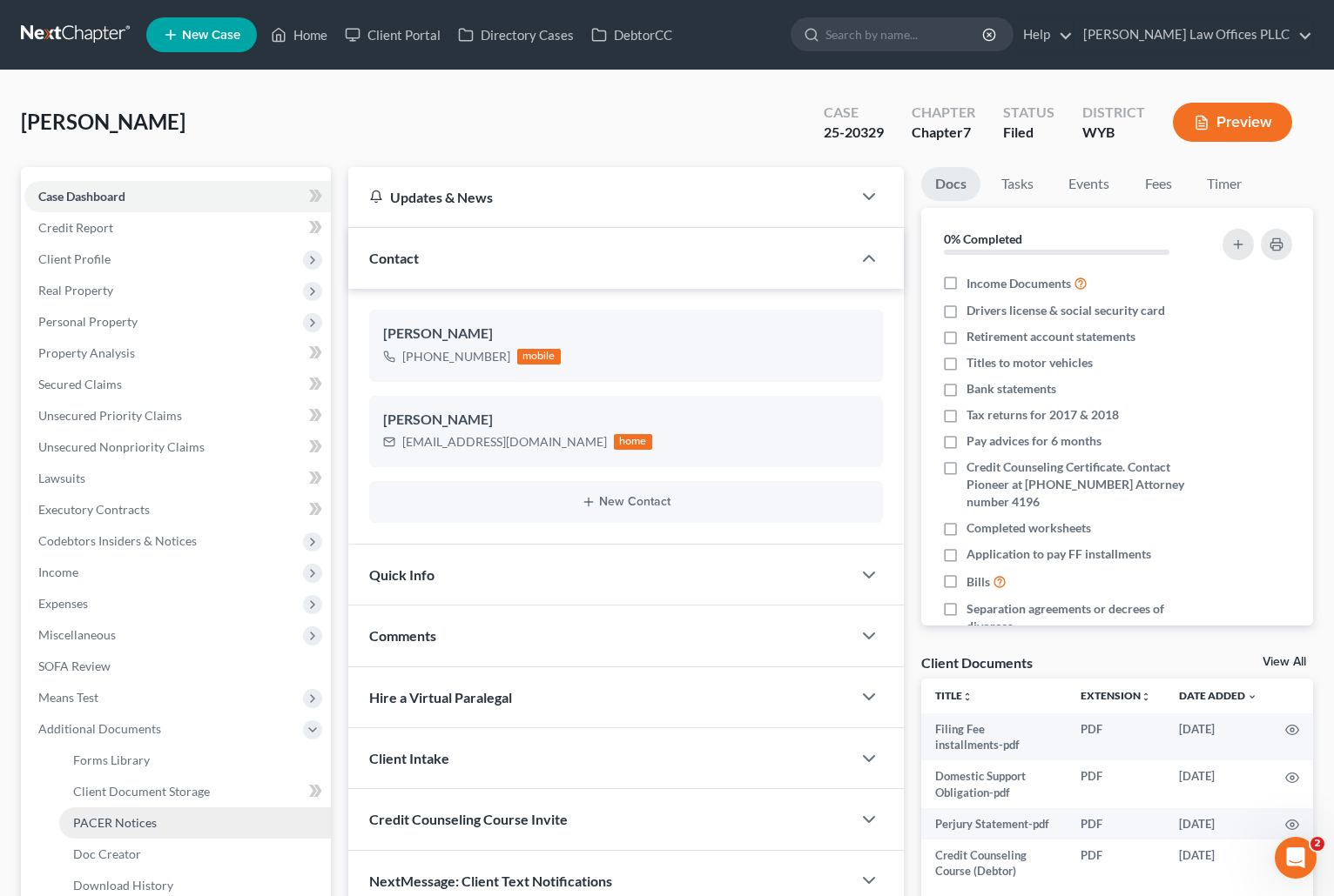
click at [152, 826] on span "PACER Notices" at bounding box center [115, 823] width 83 height 15
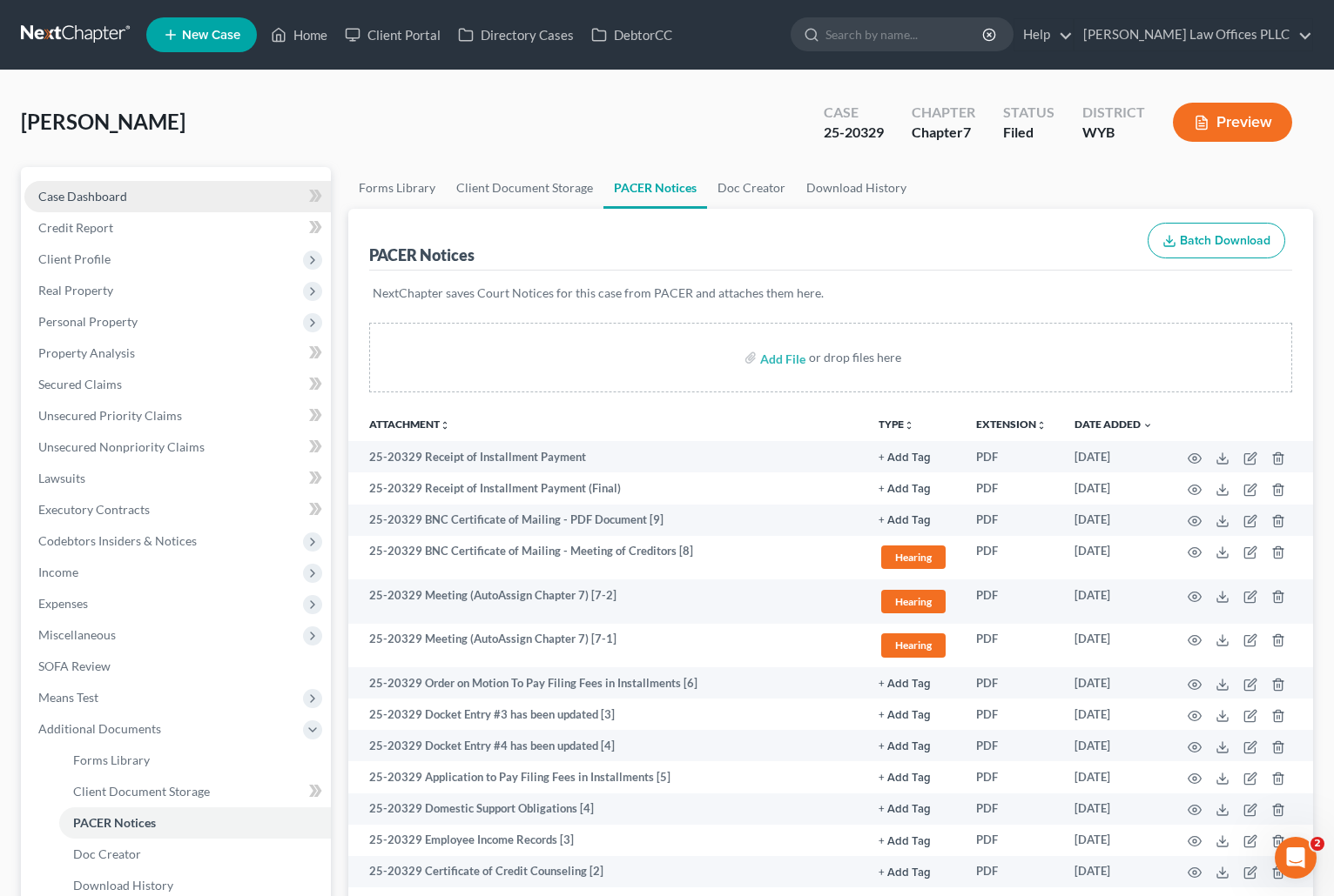
click at [90, 195] on span "Case Dashboard" at bounding box center [83, 196] width 89 height 15
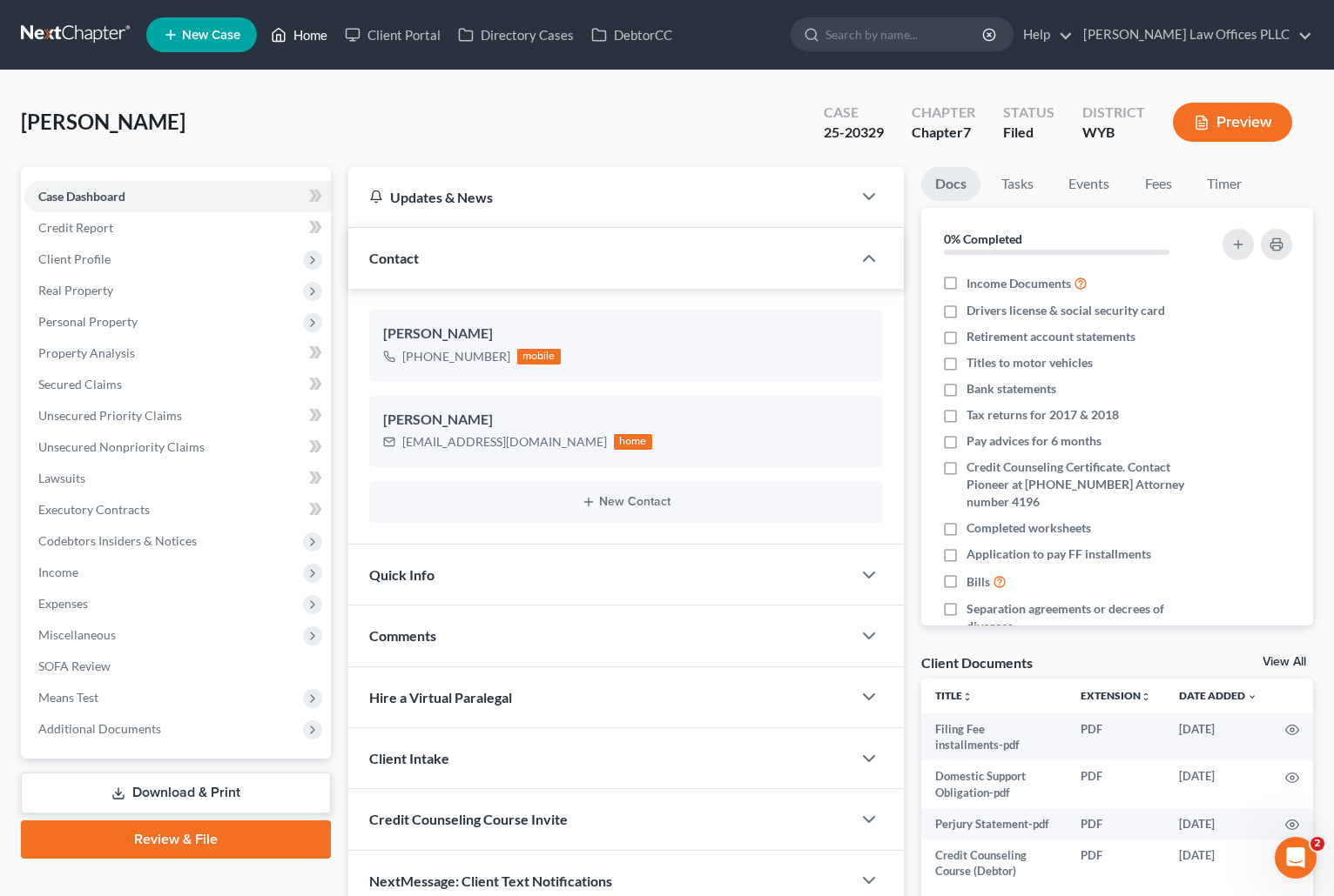
click at [313, 38] on link "Home" at bounding box center [299, 35] width 74 height 32
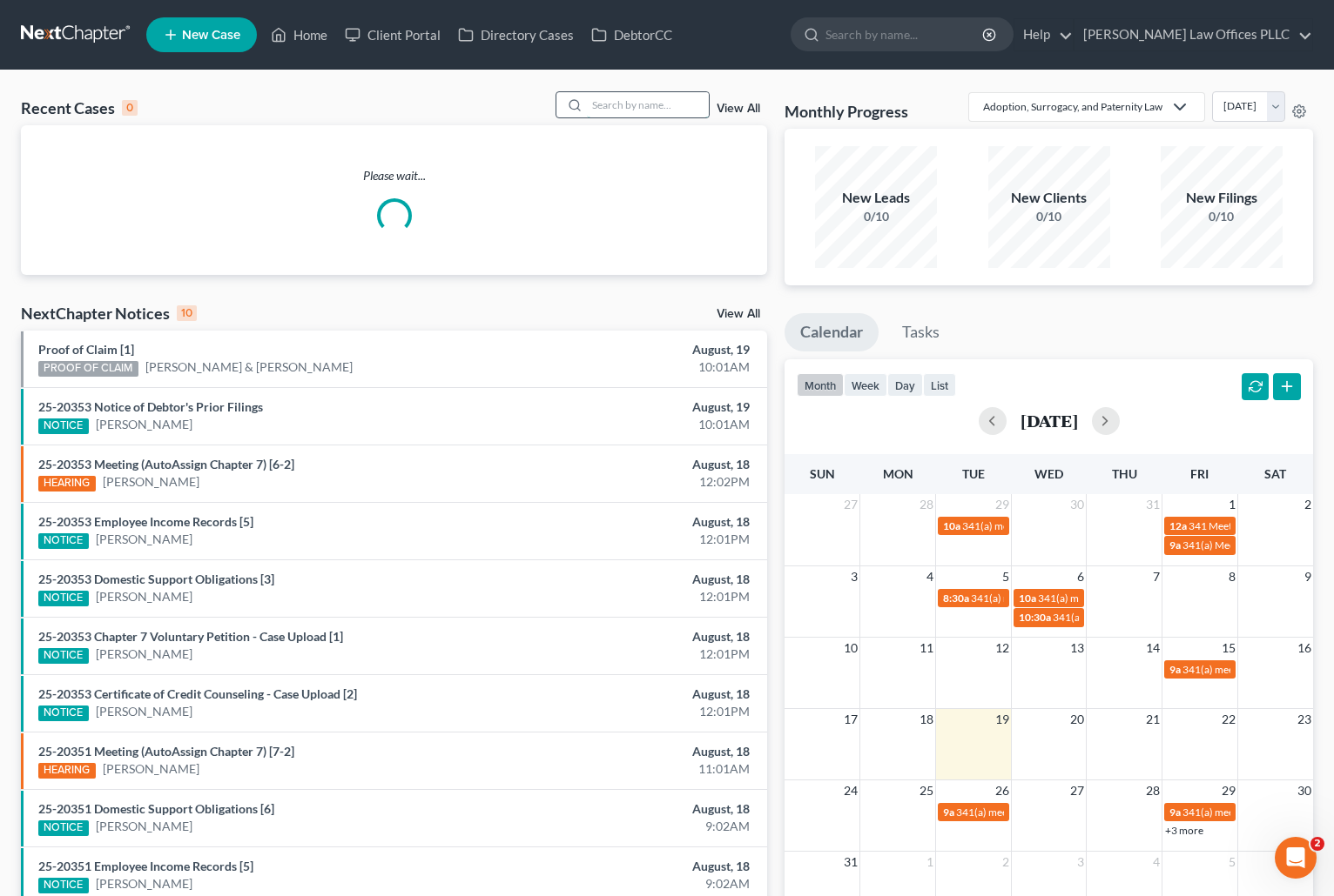
click at [601, 110] on input "search" at bounding box center [647, 104] width 122 height 25
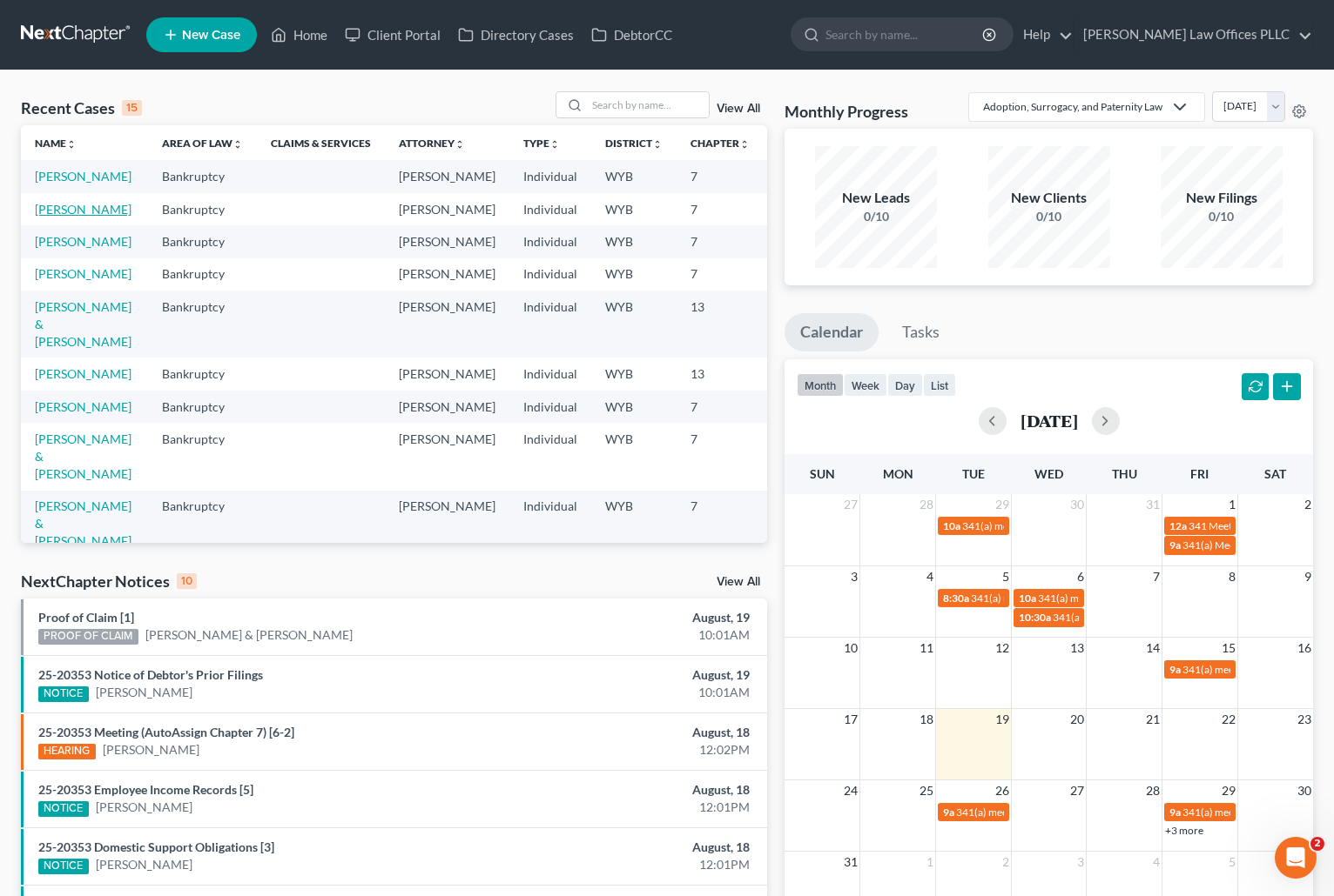
click at [59, 217] on link "[PERSON_NAME]" at bounding box center [83, 209] width 97 height 15
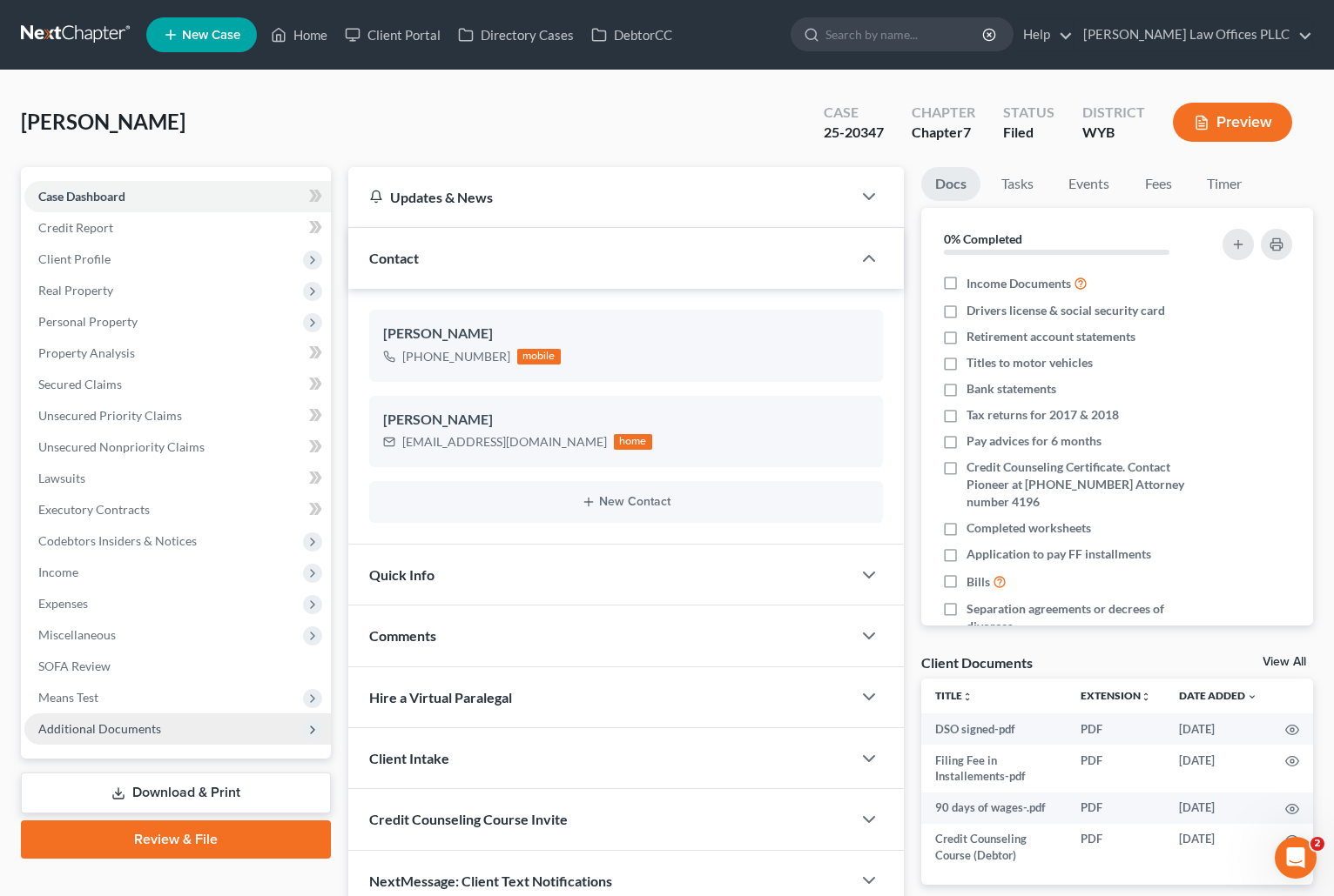
click at [119, 714] on span "Additional Documents" at bounding box center [177, 730] width 306 height 32
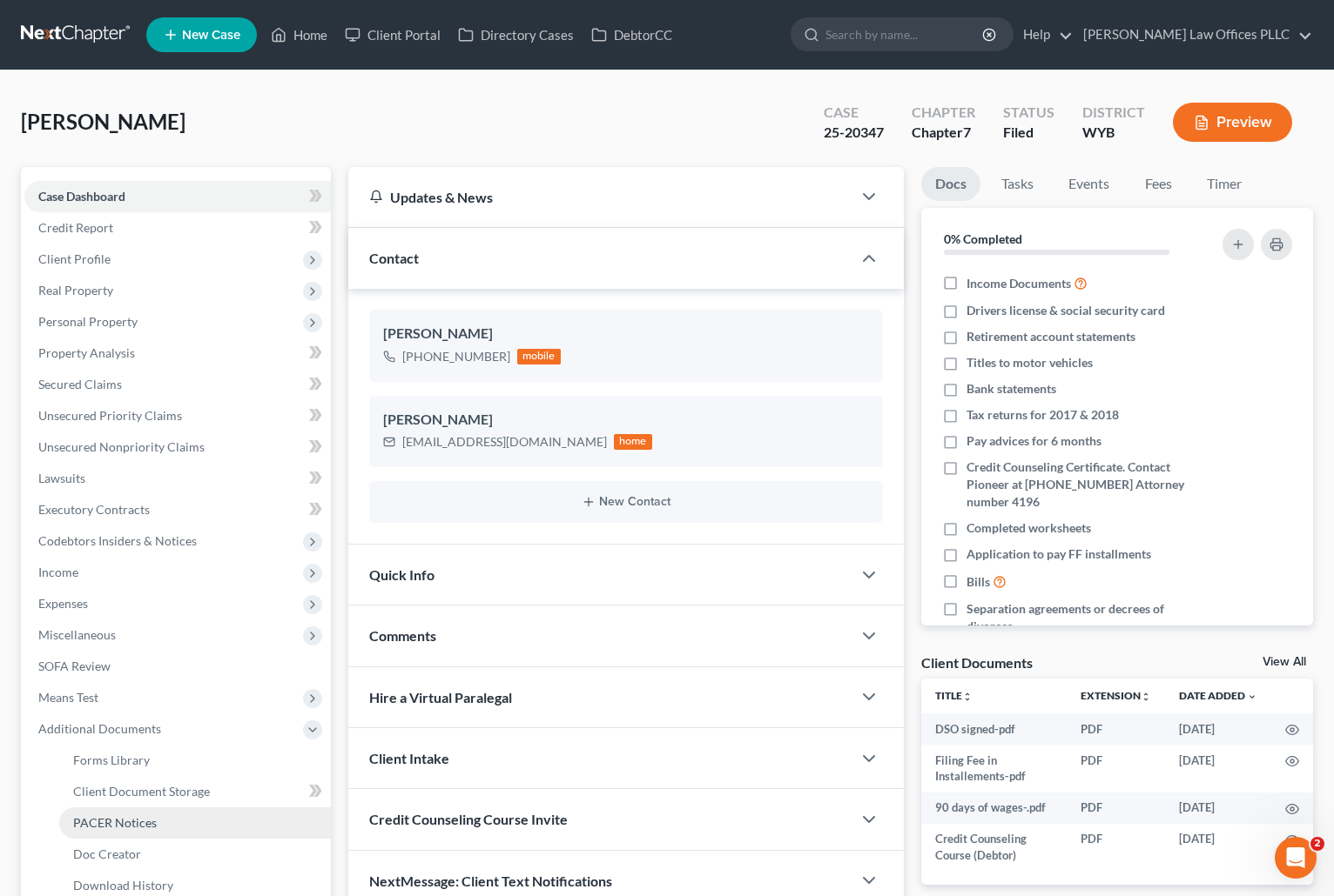
click at [117, 819] on span "PACER Notices" at bounding box center [115, 823] width 83 height 15
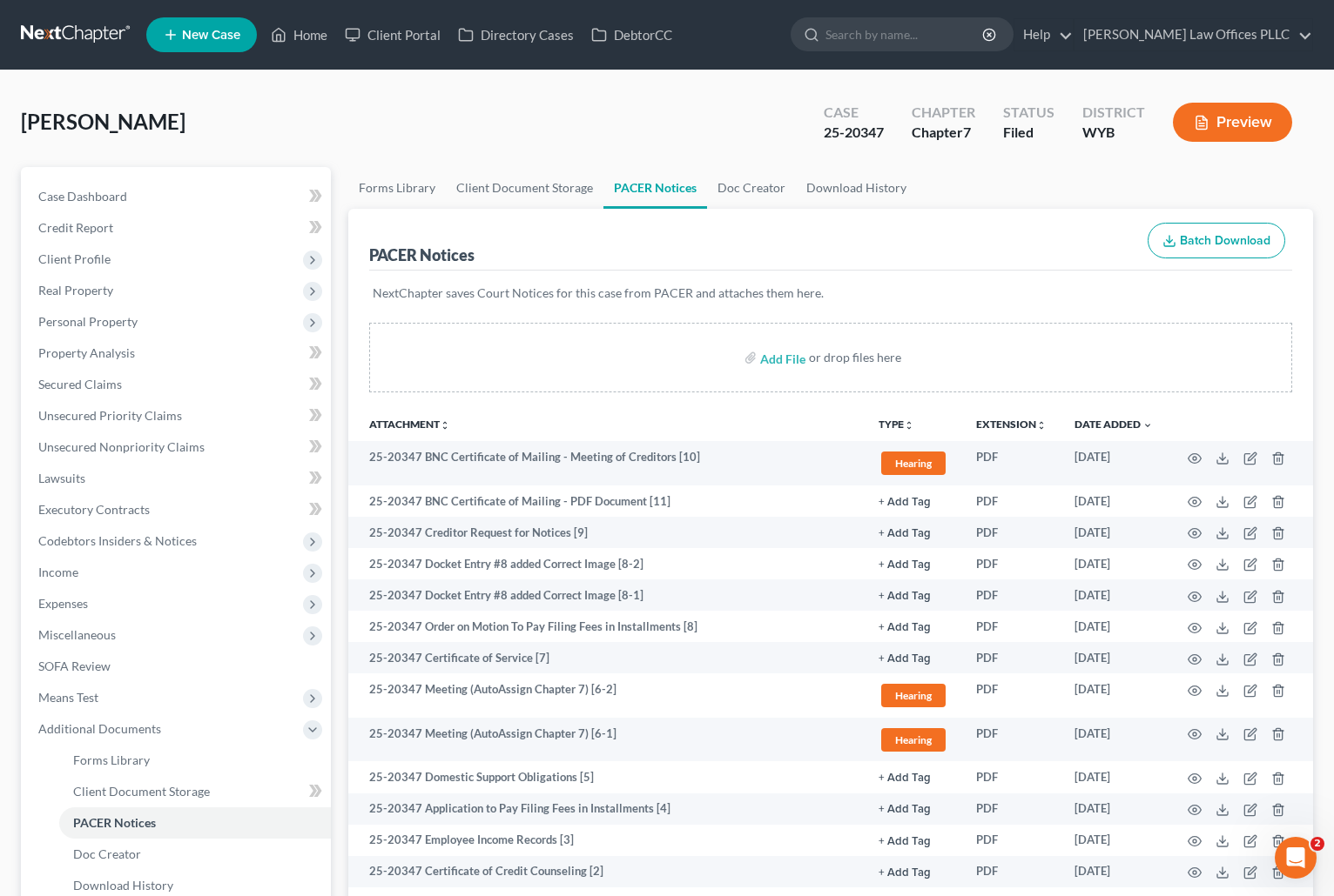
drag, startPoint x: 49, startPoint y: 77, endPoint x: 69, endPoint y: 79, distance: 20.1
click at [51, 77] on div "Binns, Rachel Upgraded Case 25-20347 Chapter Chapter 7 Status Filed District WY…" at bounding box center [667, 560] width 1334 height 980
click at [313, 32] on link "Home" at bounding box center [299, 35] width 74 height 32
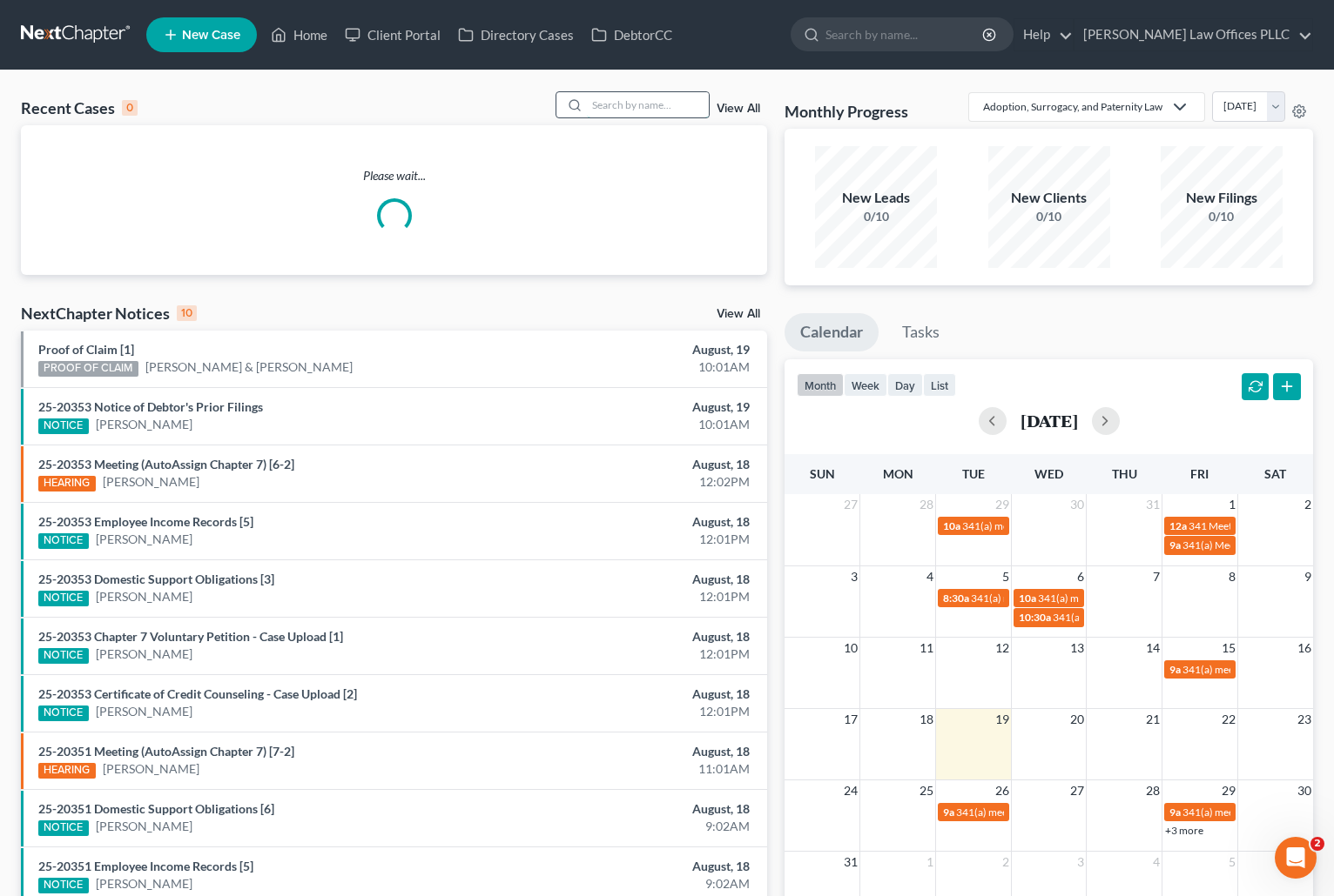
click at [609, 104] on input "search" at bounding box center [647, 104] width 122 height 25
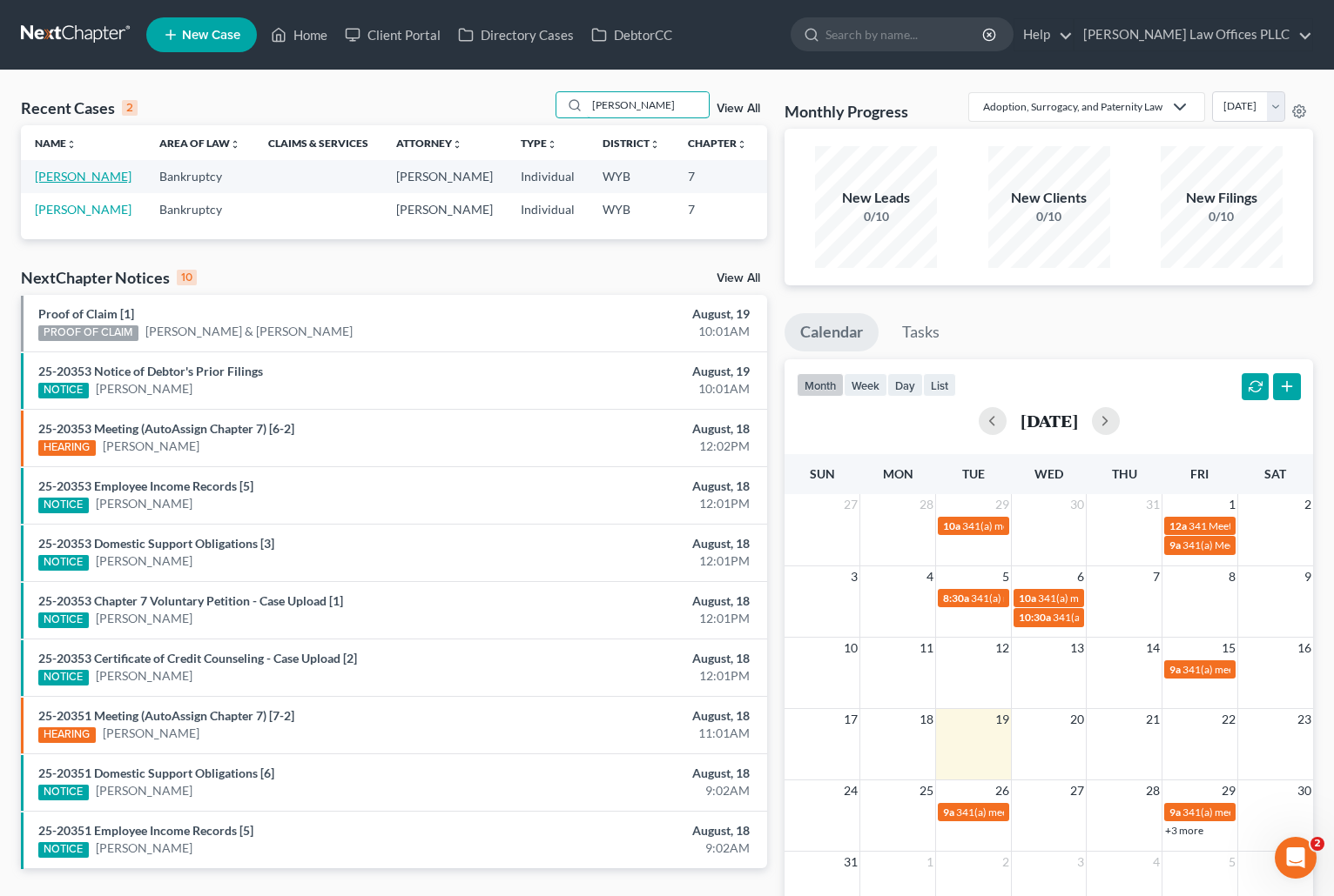
type input "Malone"
click at [61, 180] on link "[PERSON_NAME]" at bounding box center [83, 176] width 97 height 15
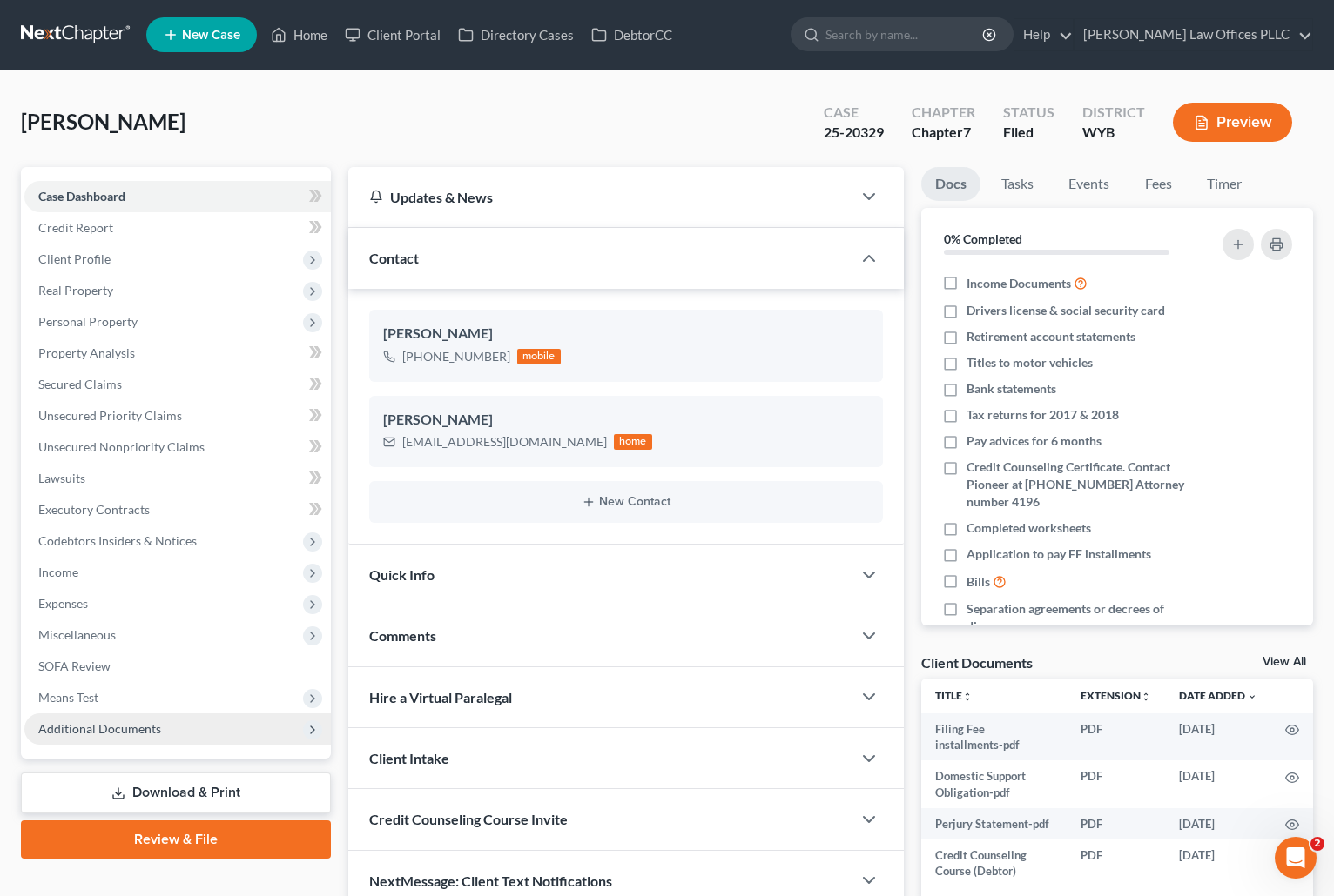
click at [110, 727] on span "Additional Documents" at bounding box center [100, 729] width 123 height 15
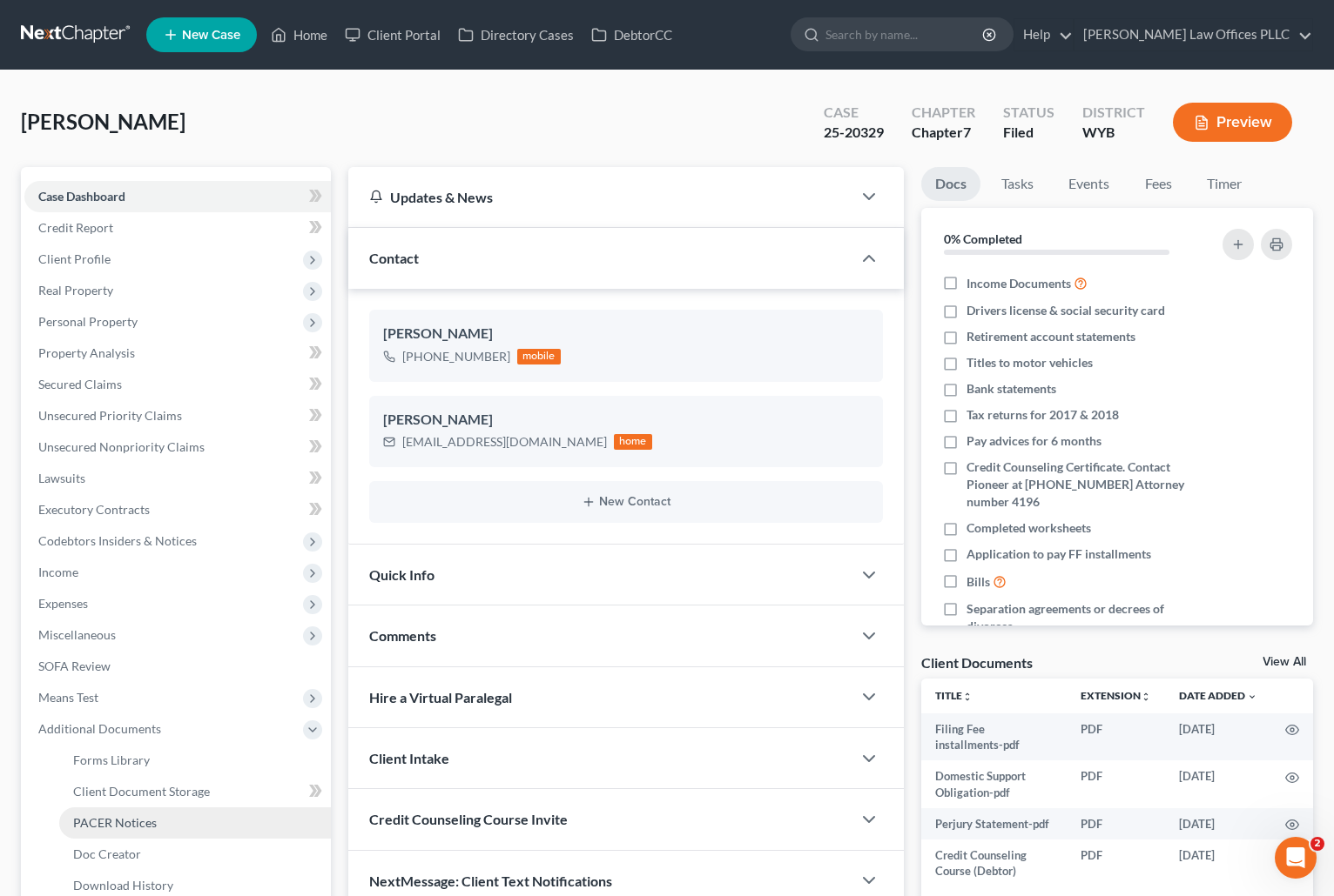
click at [144, 817] on span "PACER Notices" at bounding box center [115, 823] width 83 height 15
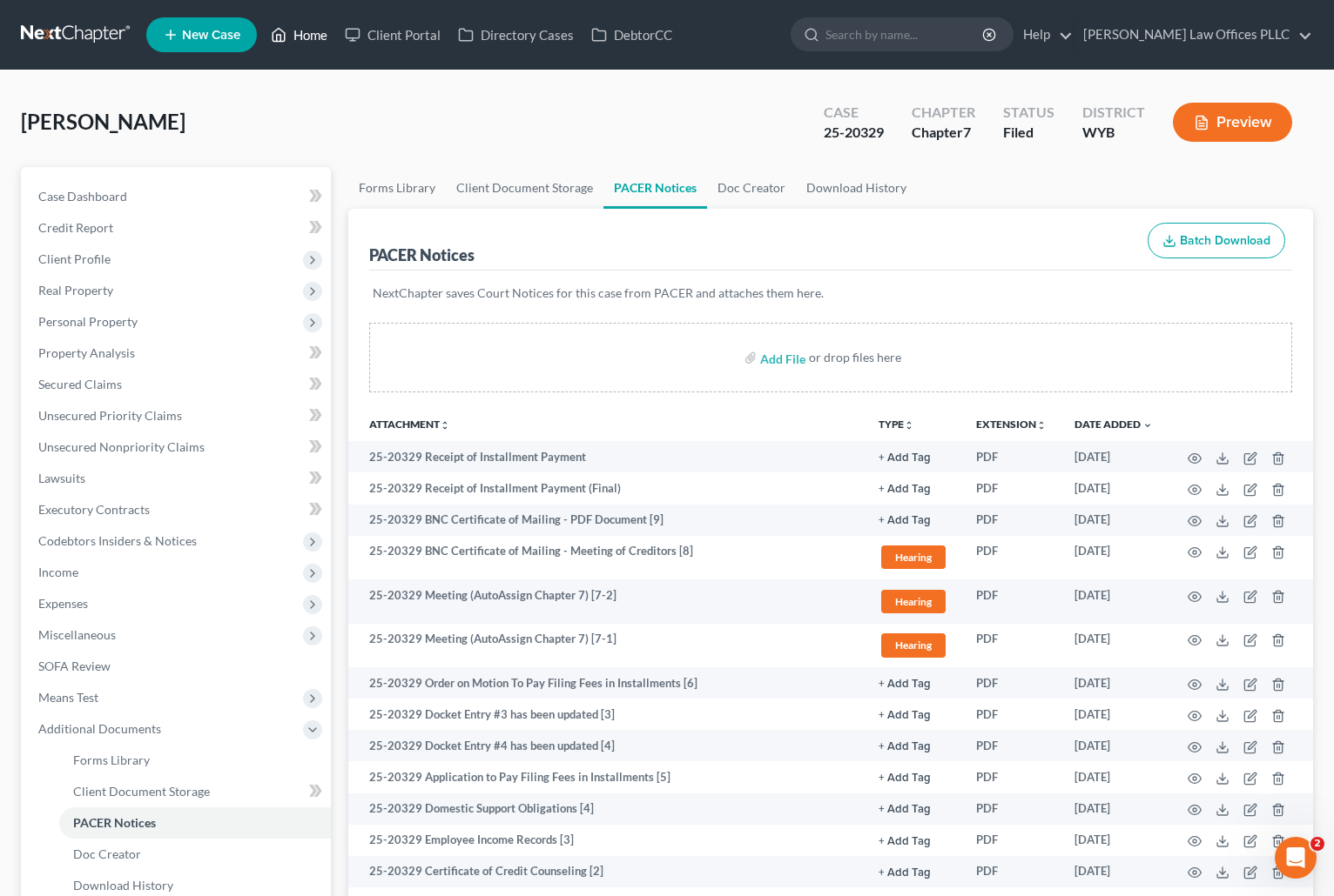
click at [309, 35] on link "Home" at bounding box center [299, 35] width 74 height 32
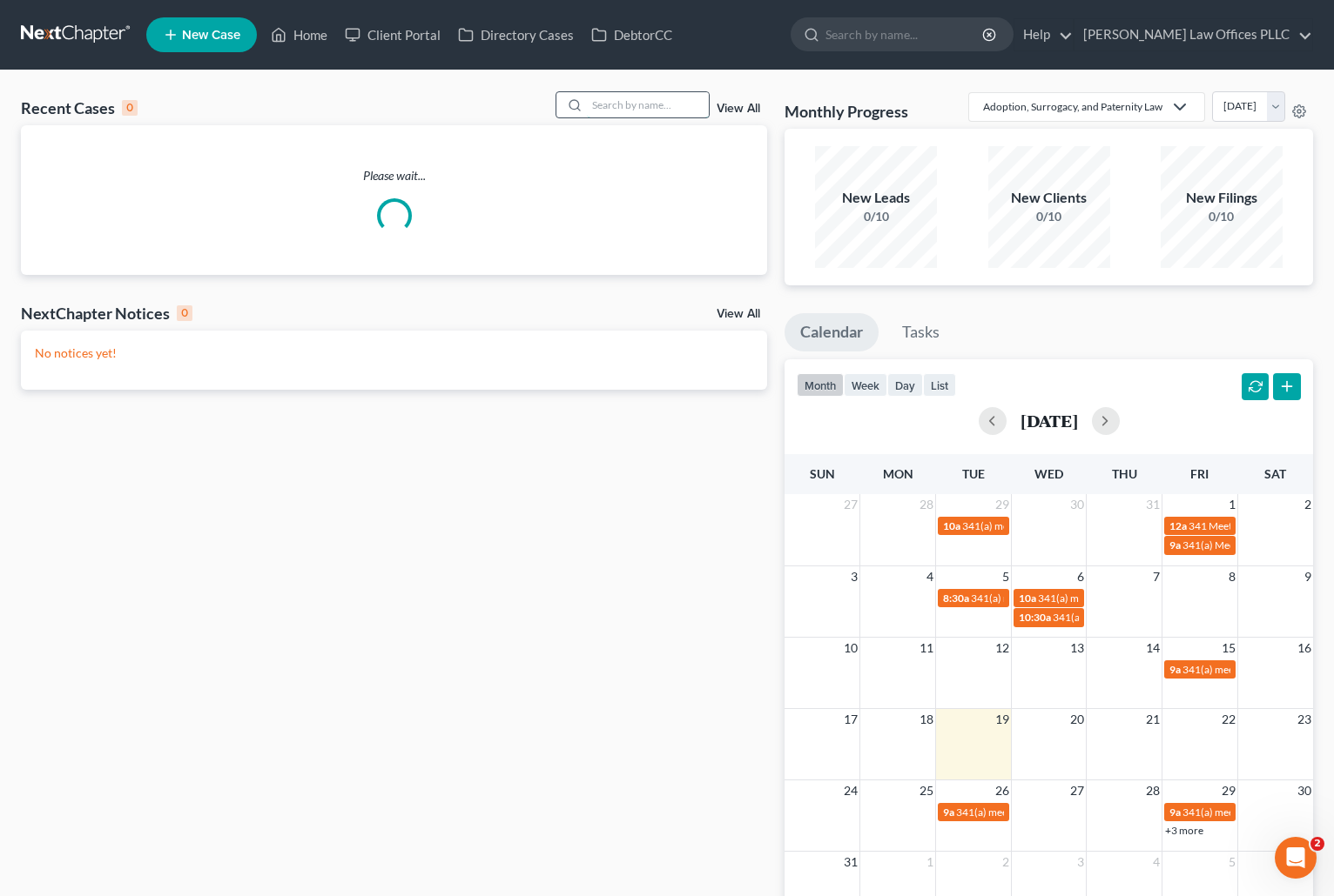
click at [610, 104] on input "search" at bounding box center [647, 104] width 122 height 25
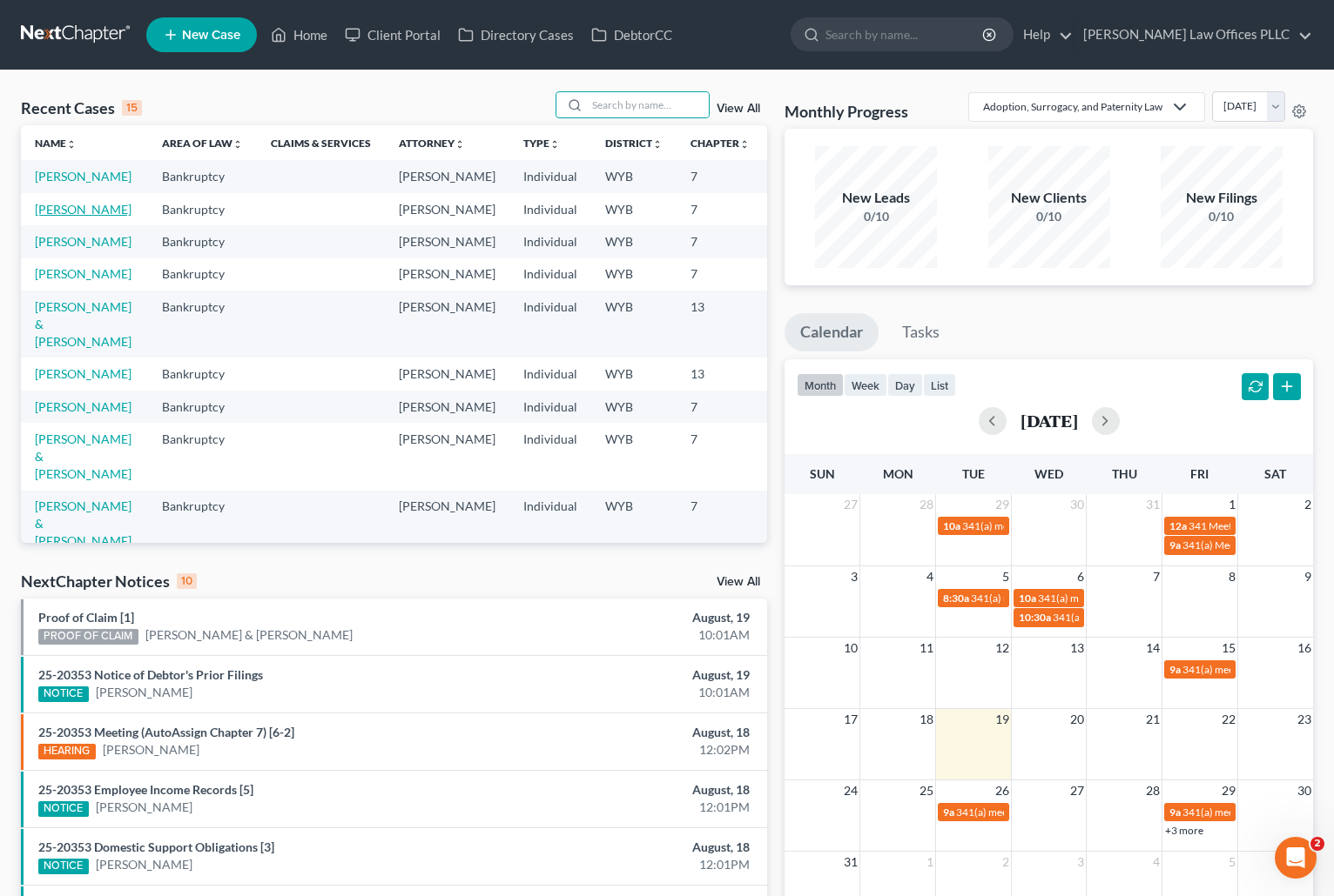
click at [51, 217] on link "[PERSON_NAME]" at bounding box center [83, 209] width 97 height 15
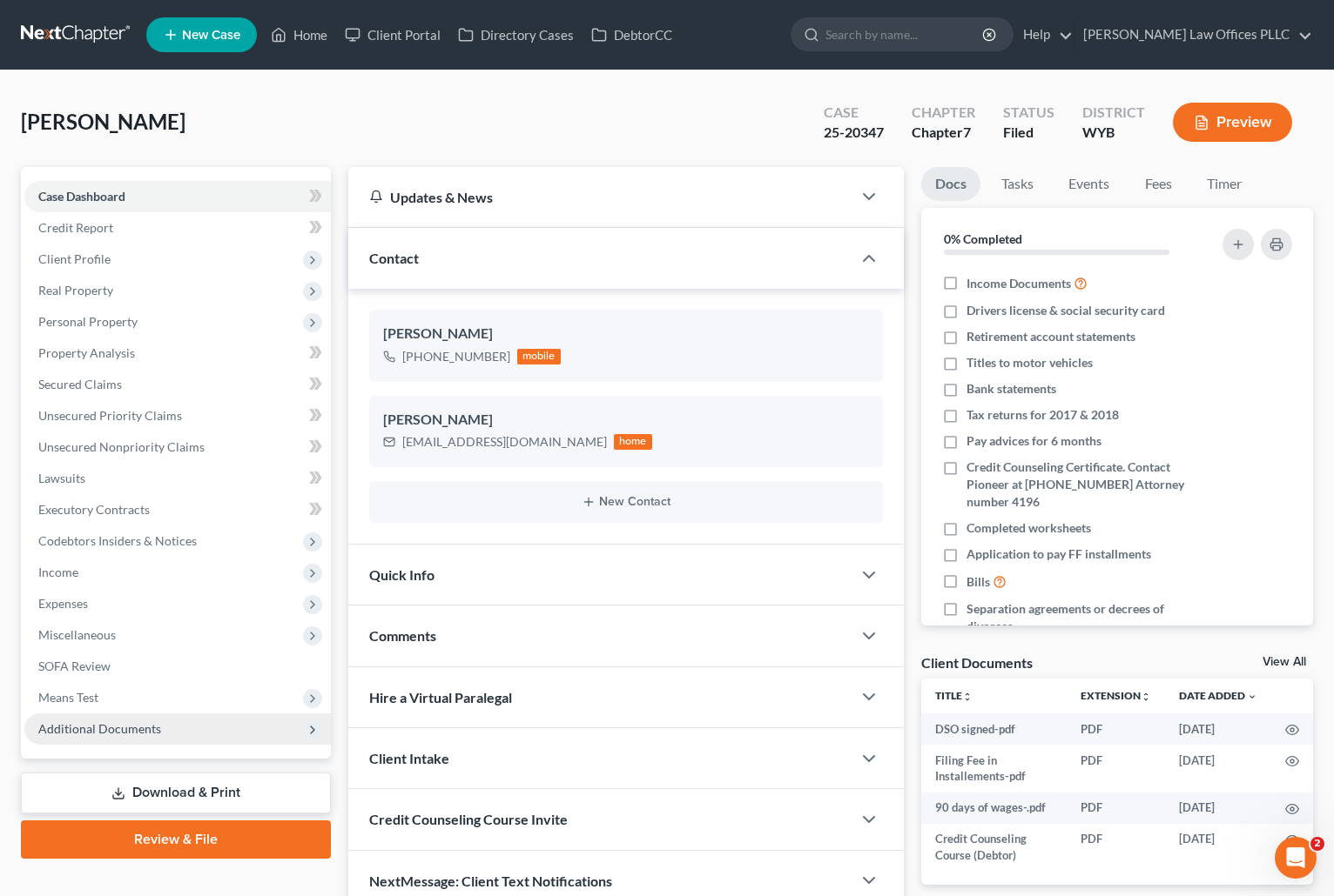
click at [102, 732] on span "Additional Documents" at bounding box center [100, 729] width 123 height 15
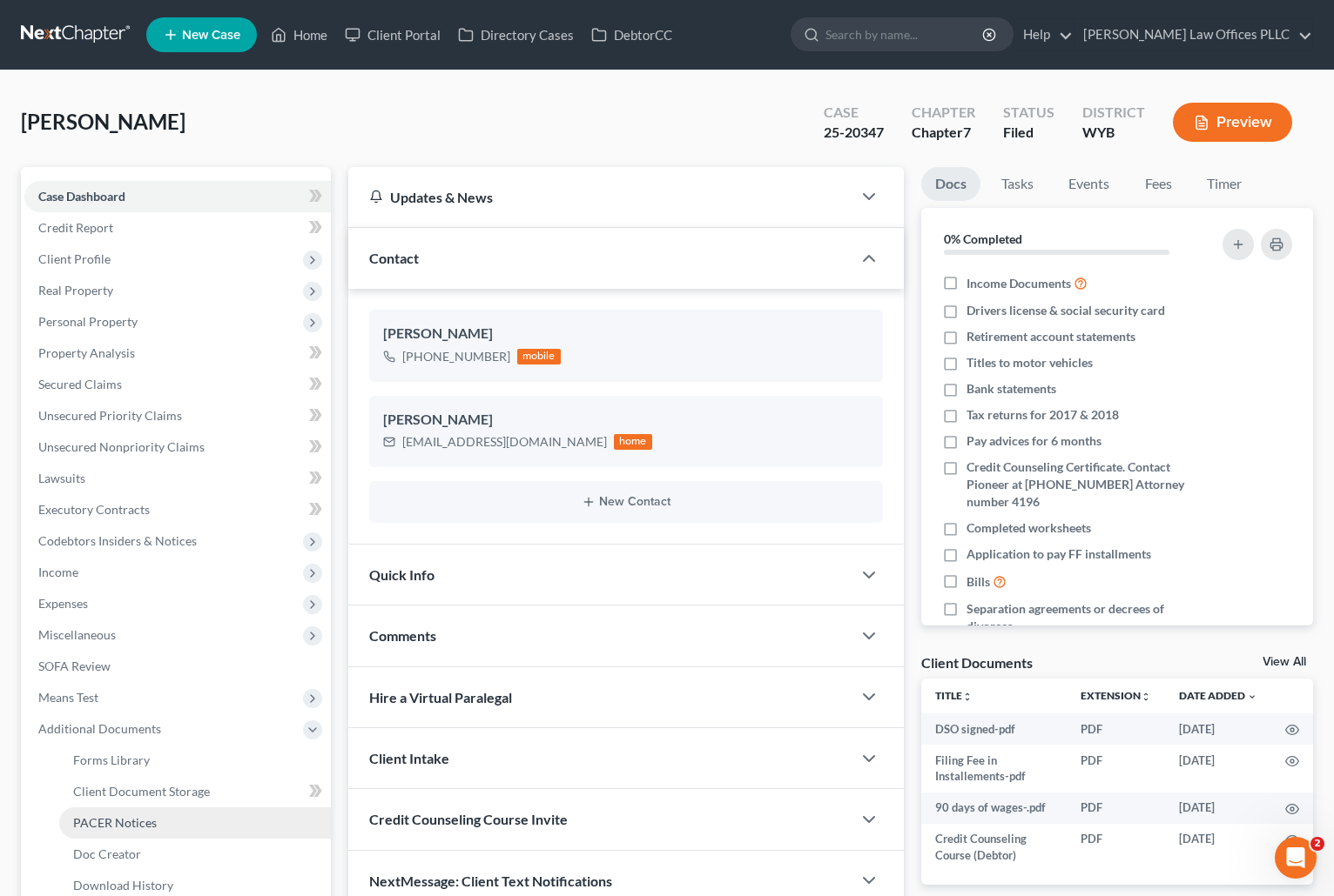
click at [114, 826] on span "PACER Notices" at bounding box center [115, 823] width 83 height 15
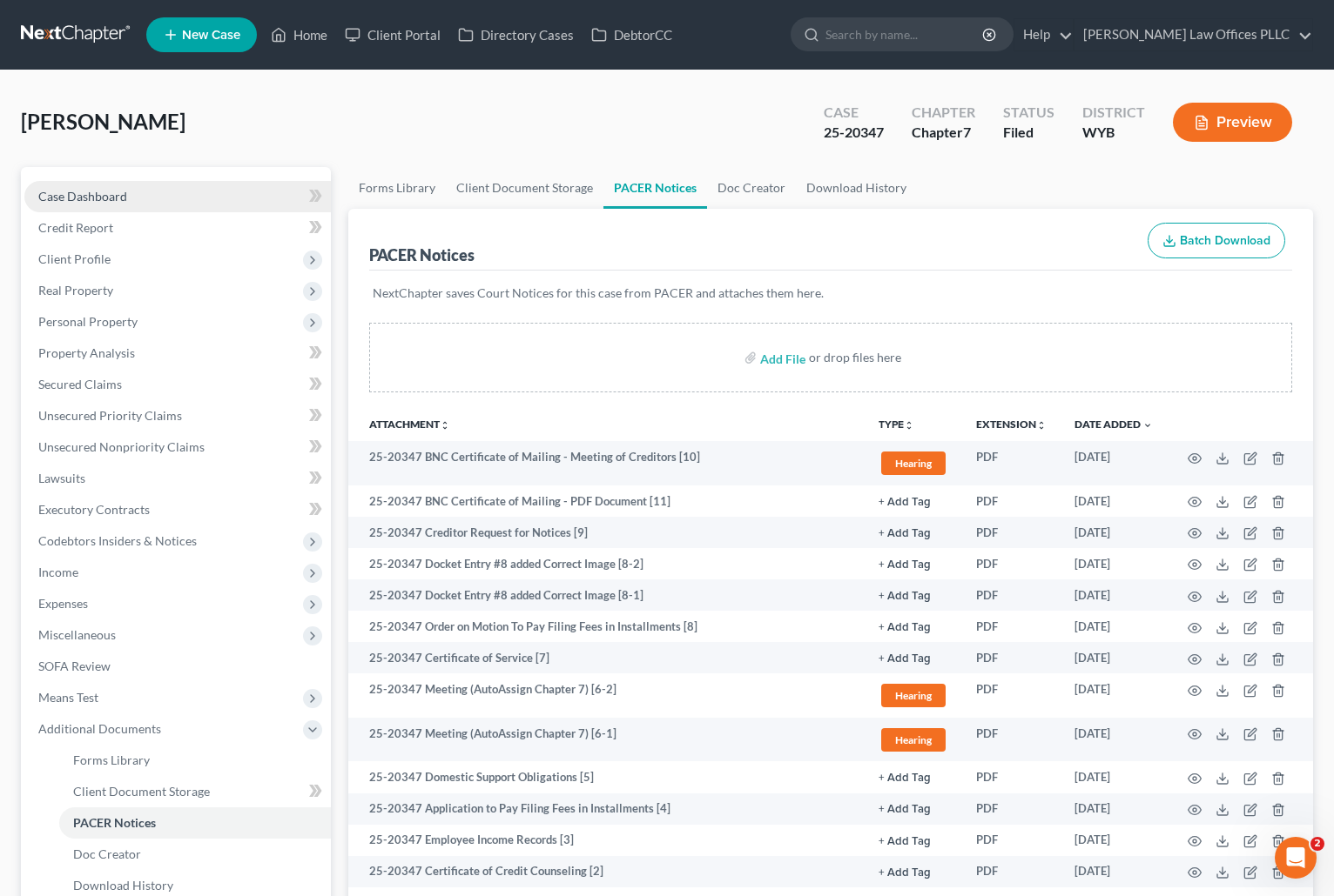
click at [113, 192] on span "Case Dashboard" at bounding box center [83, 196] width 89 height 15
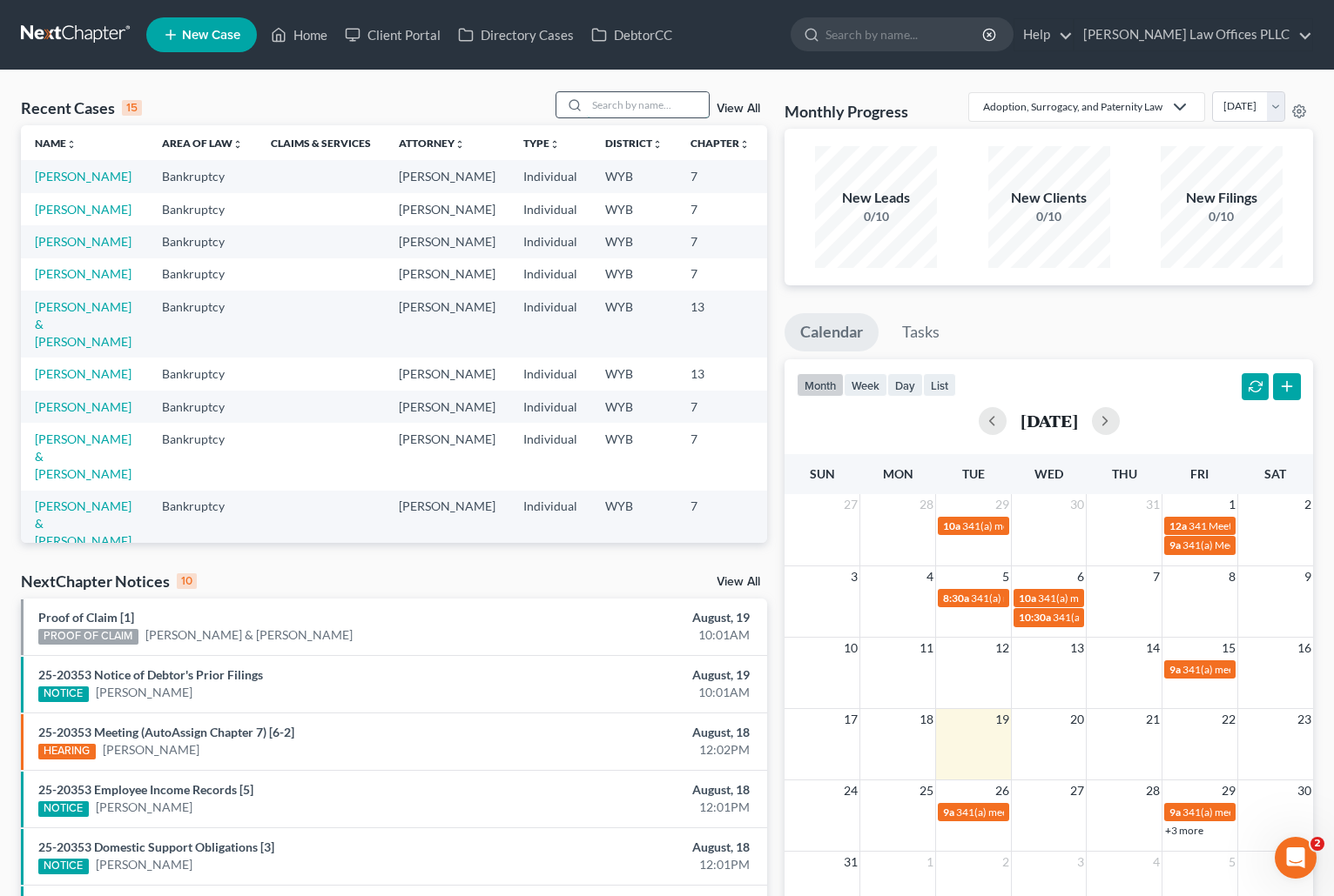
click at [613, 107] on input "search" at bounding box center [647, 104] width 122 height 25
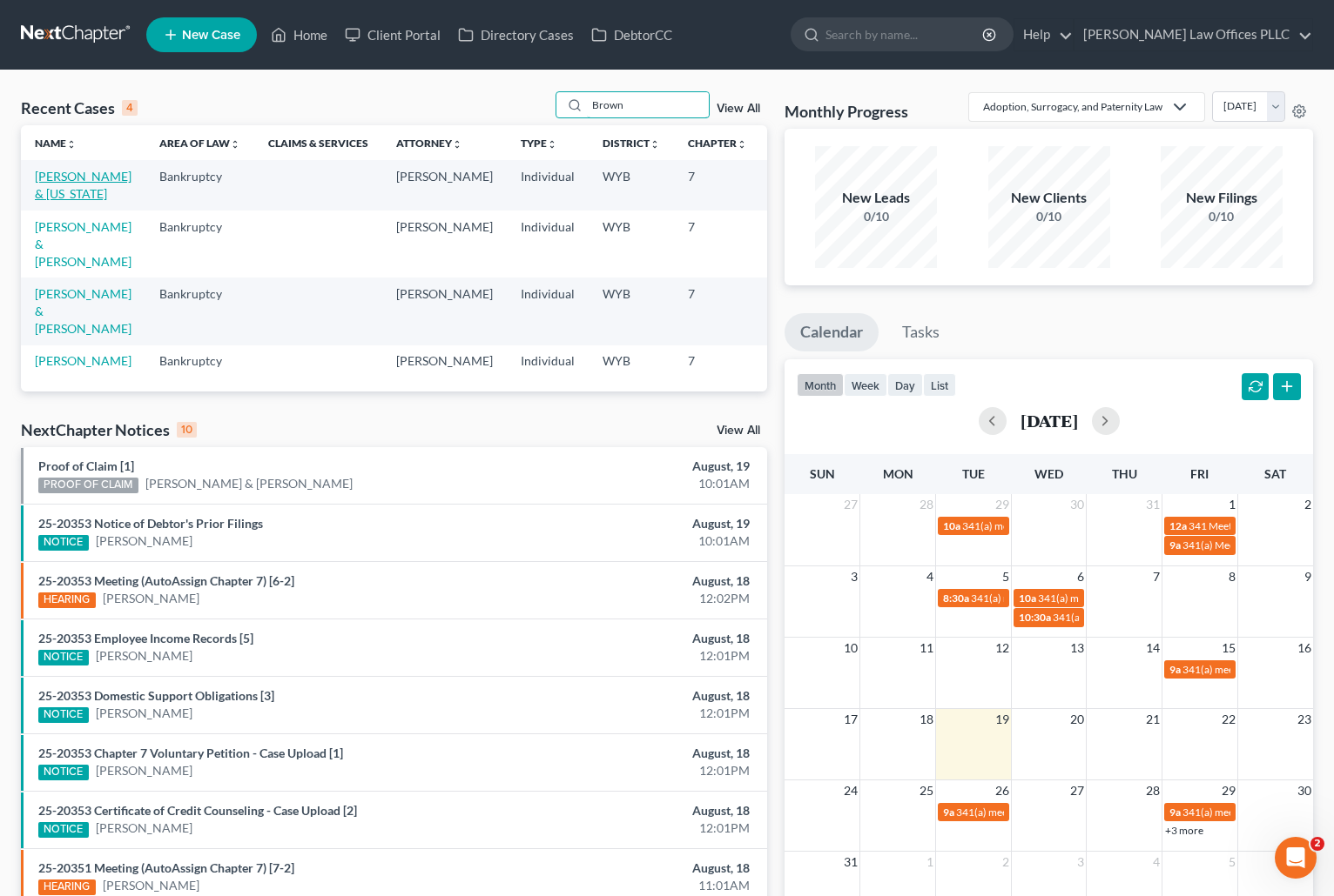
type input "Brown"
click at [52, 187] on link "Brown, Richard & Virginia" at bounding box center [83, 185] width 97 height 33
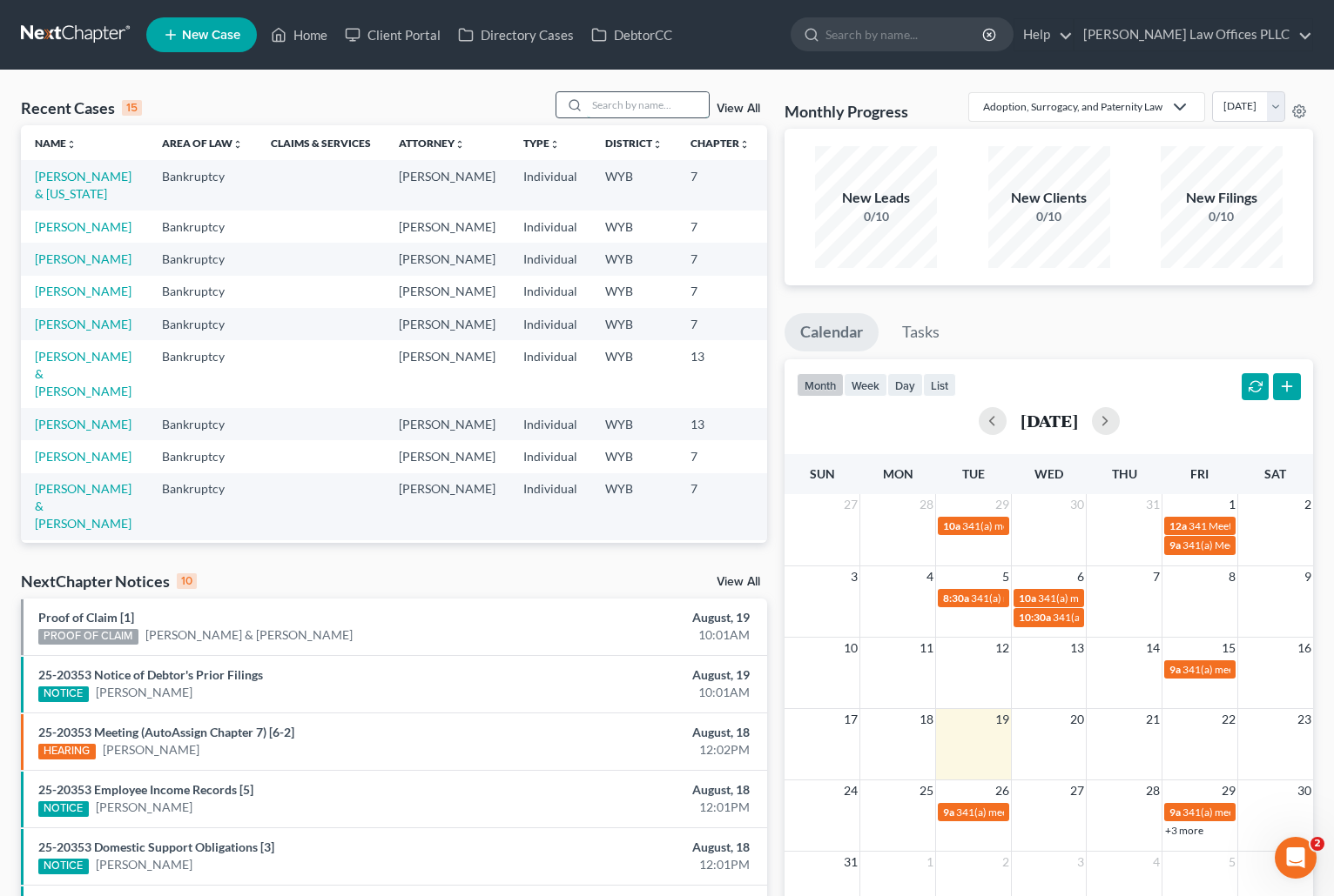
click at [629, 102] on input "search" at bounding box center [647, 104] width 122 height 25
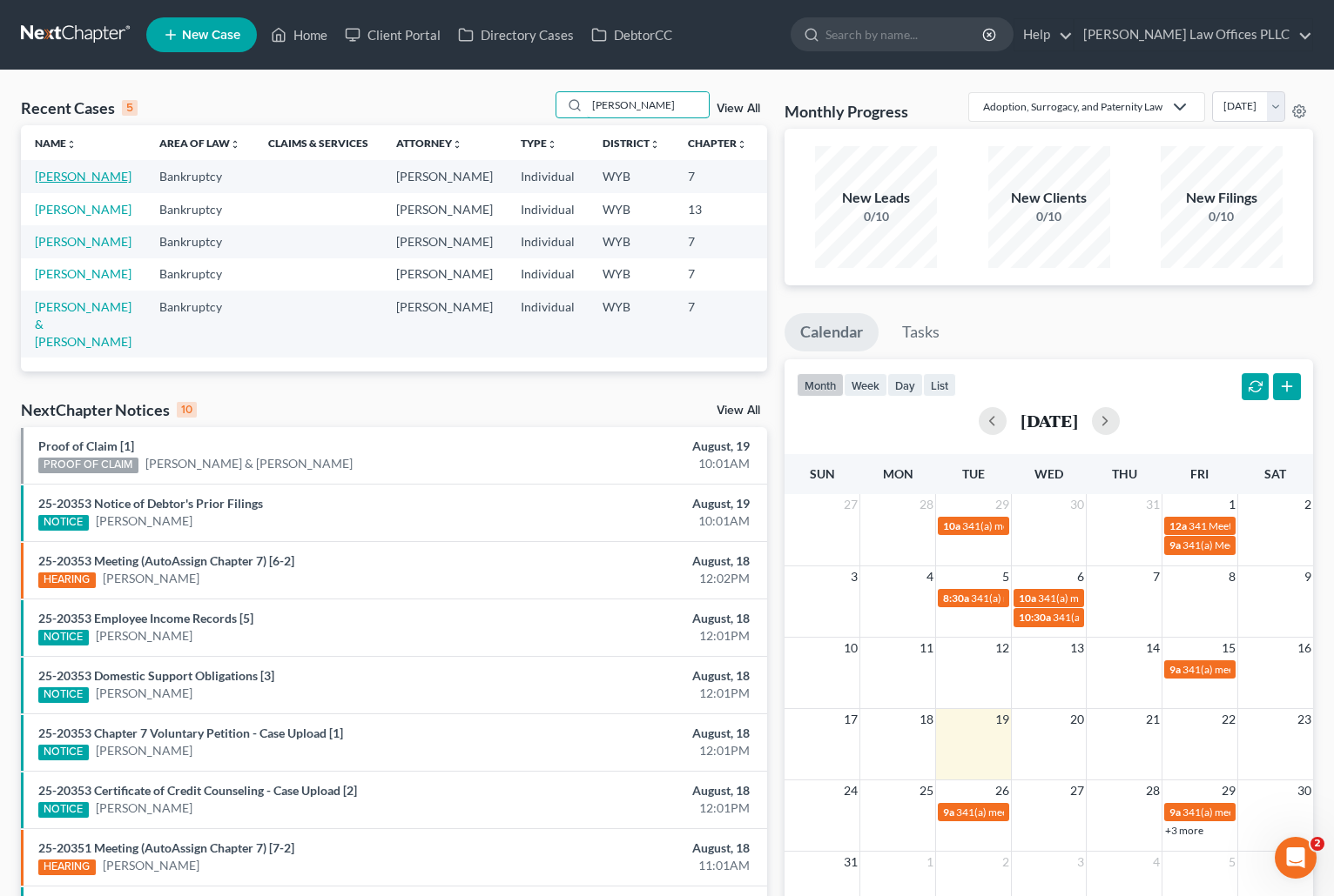
type input "[PERSON_NAME]"
click at [47, 181] on link "[PERSON_NAME]" at bounding box center [83, 176] width 97 height 15
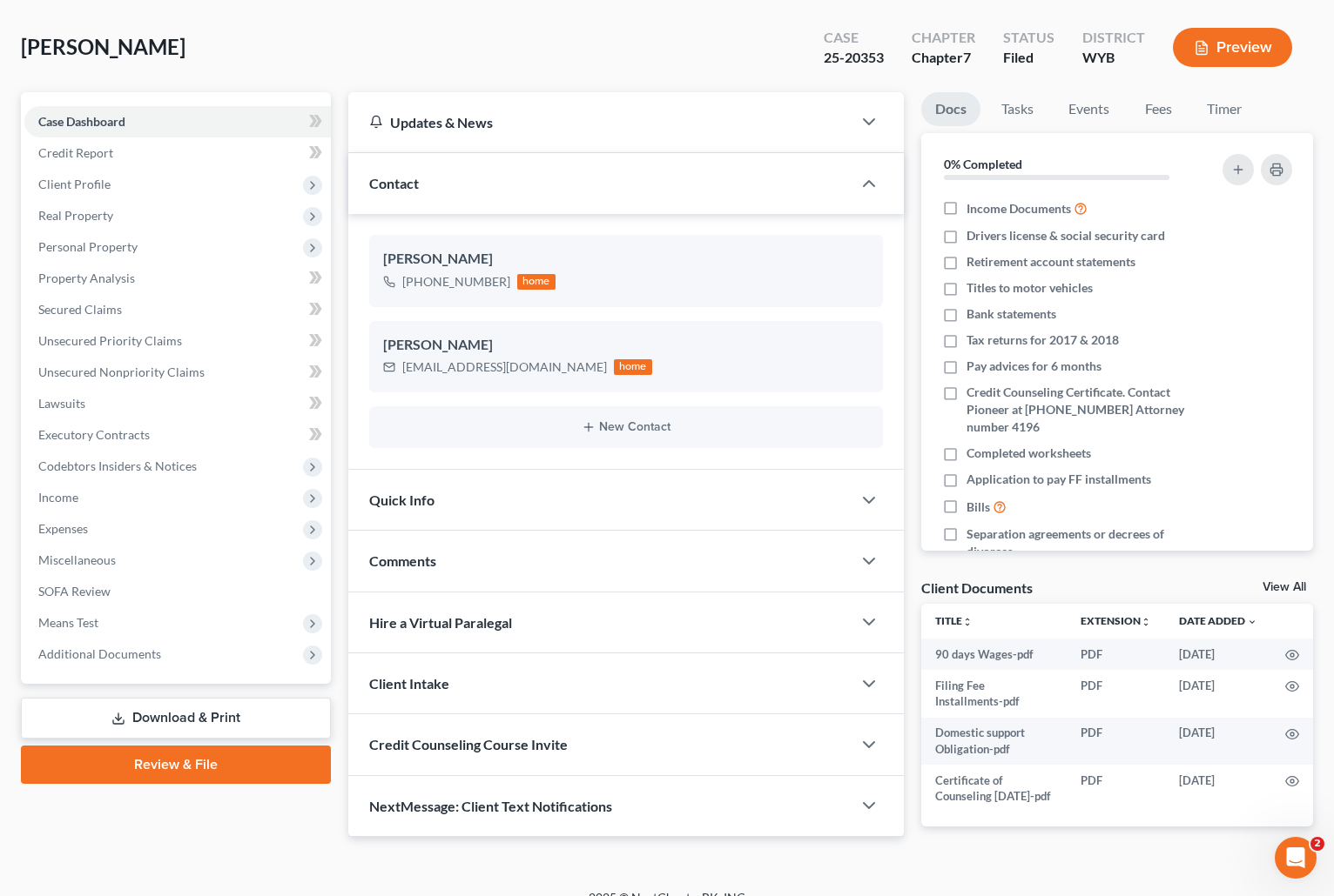
scroll to position [115, 0]
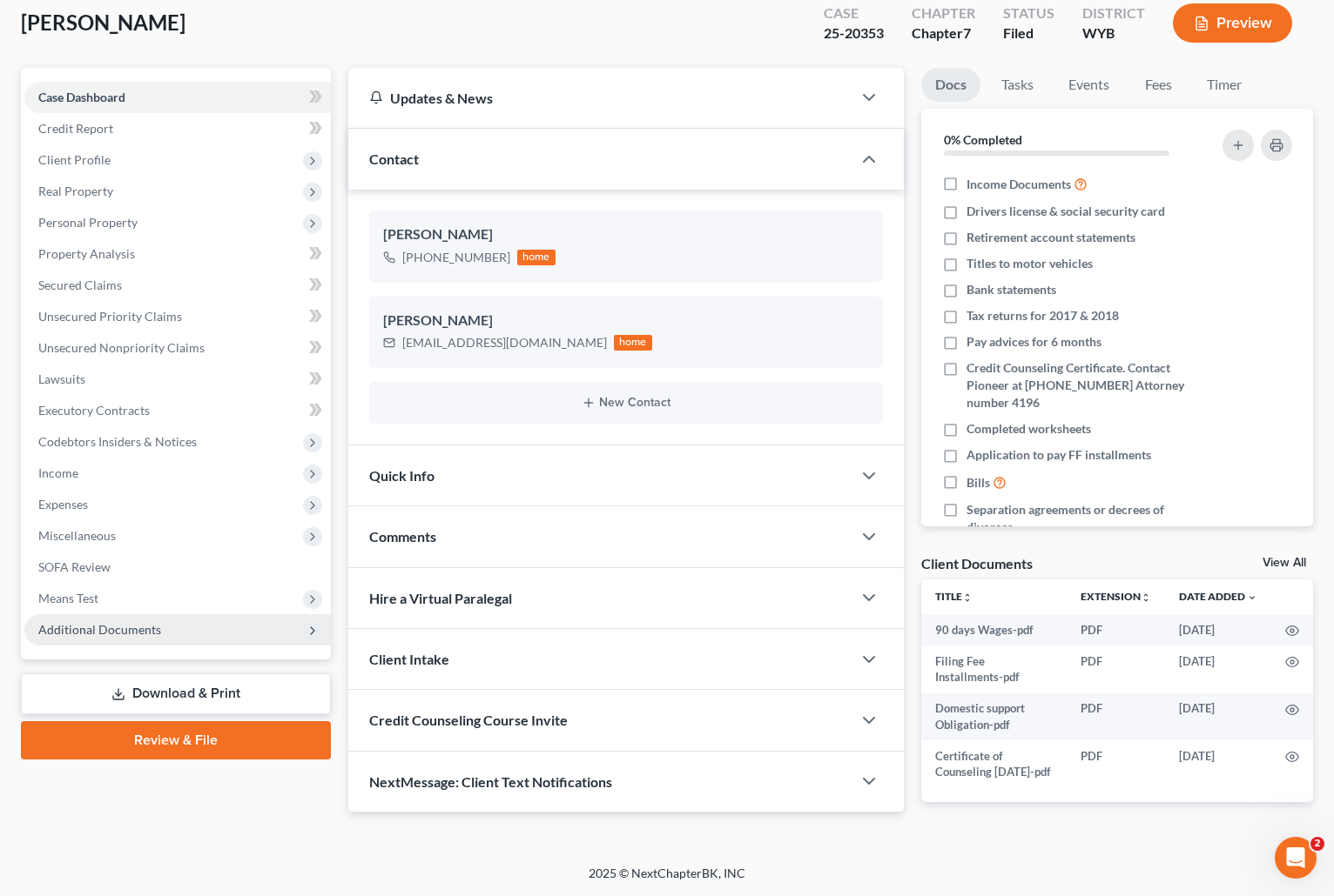
click at [85, 623] on span "Additional Documents" at bounding box center [100, 630] width 123 height 15
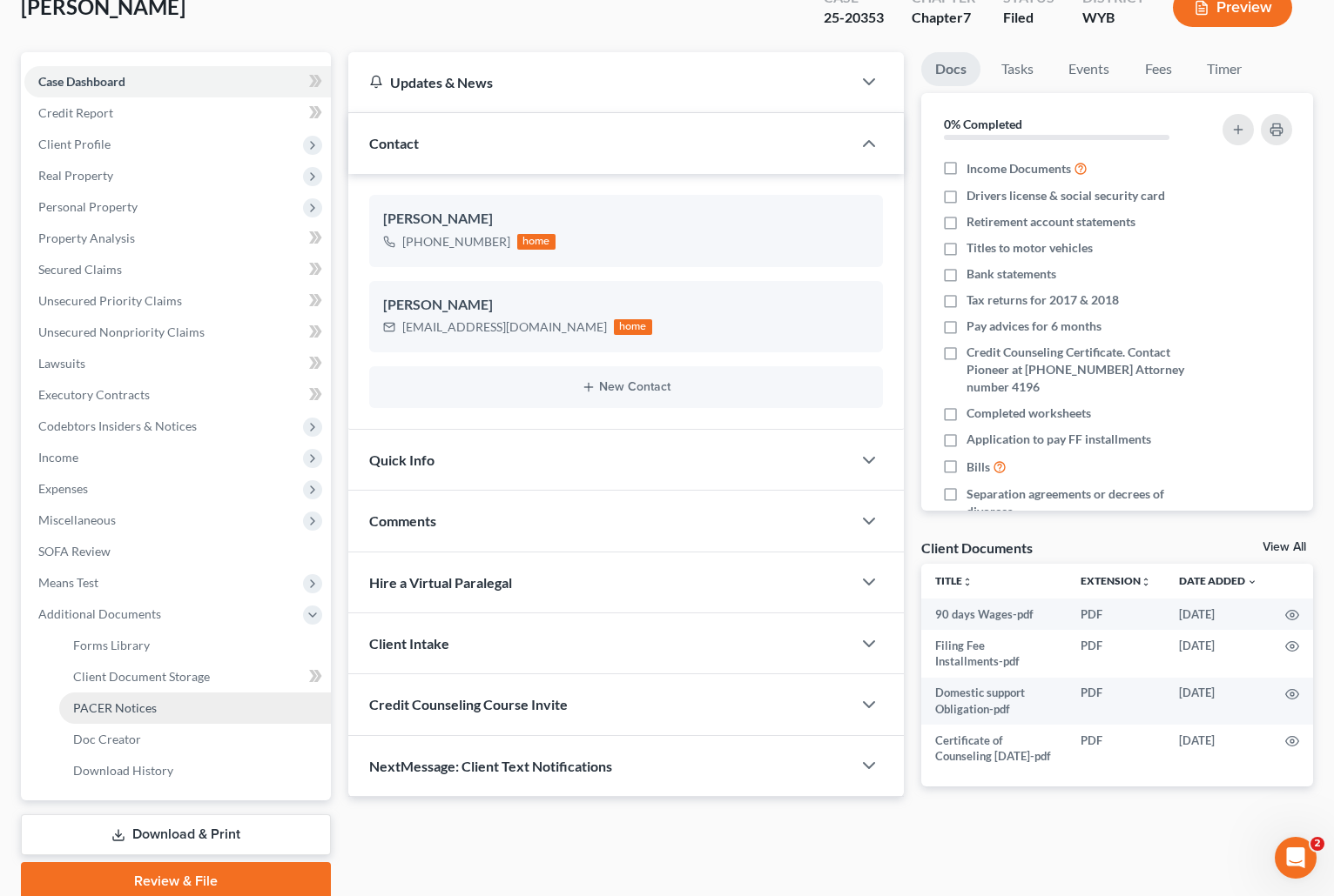
click at [142, 699] on link "PACER Notices" at bounding box center [195, 709] width 271 height 32
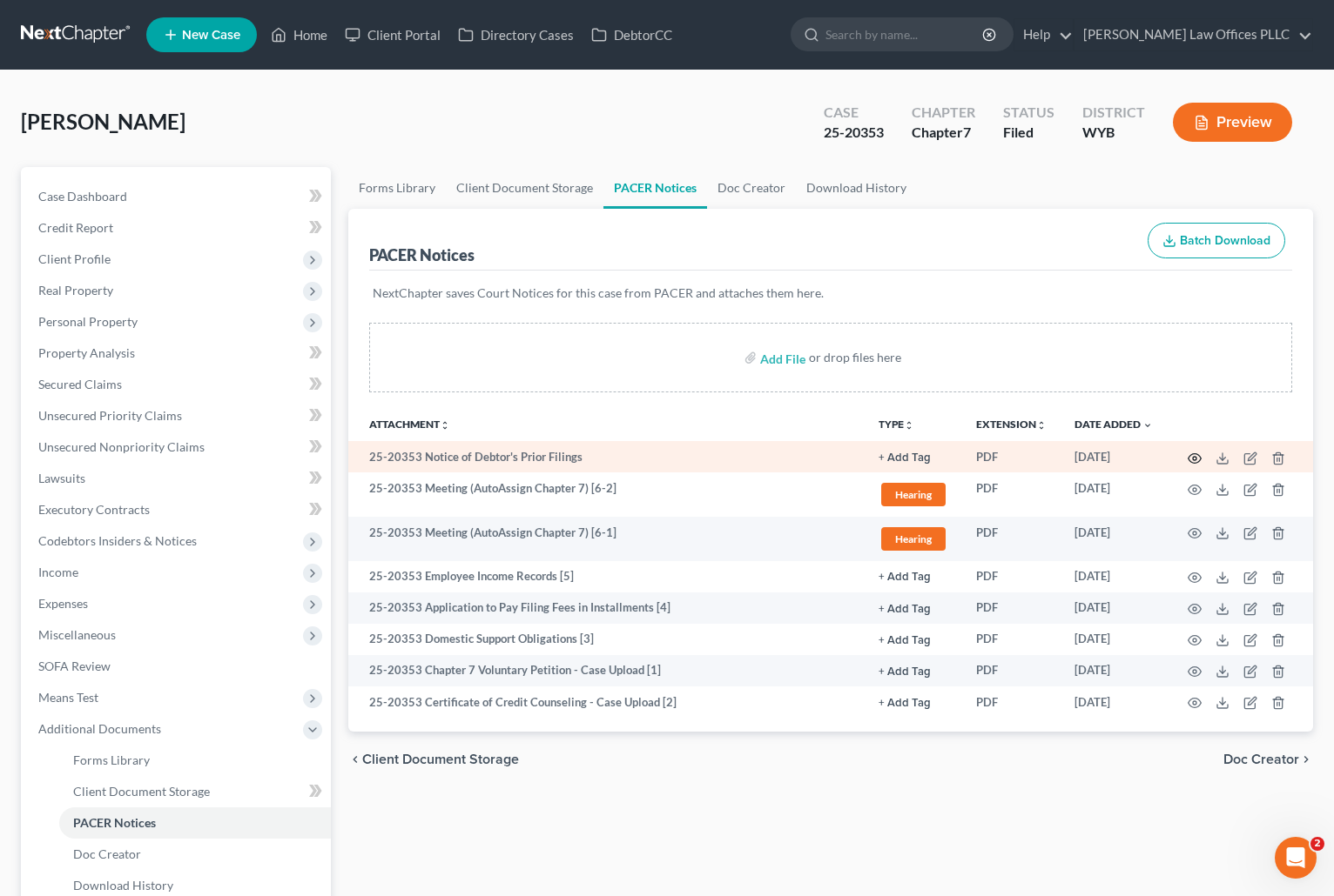
click at [1191, 454] on icon "button" at bounding box center [1194, 458] width 13 height 10
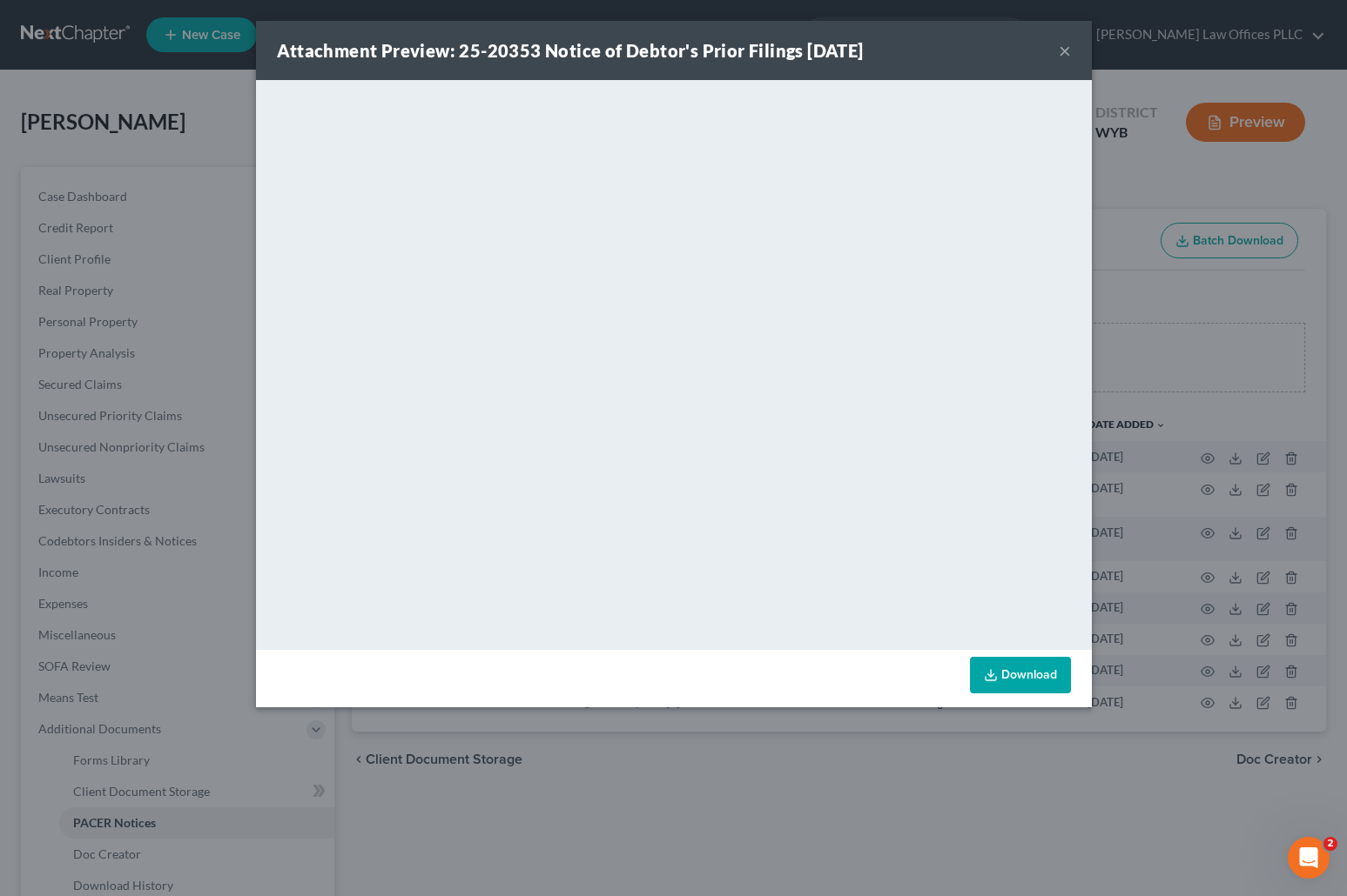
click at [1066, 44] on button "×" at bounding box center [1065, 50] width 12 height 21
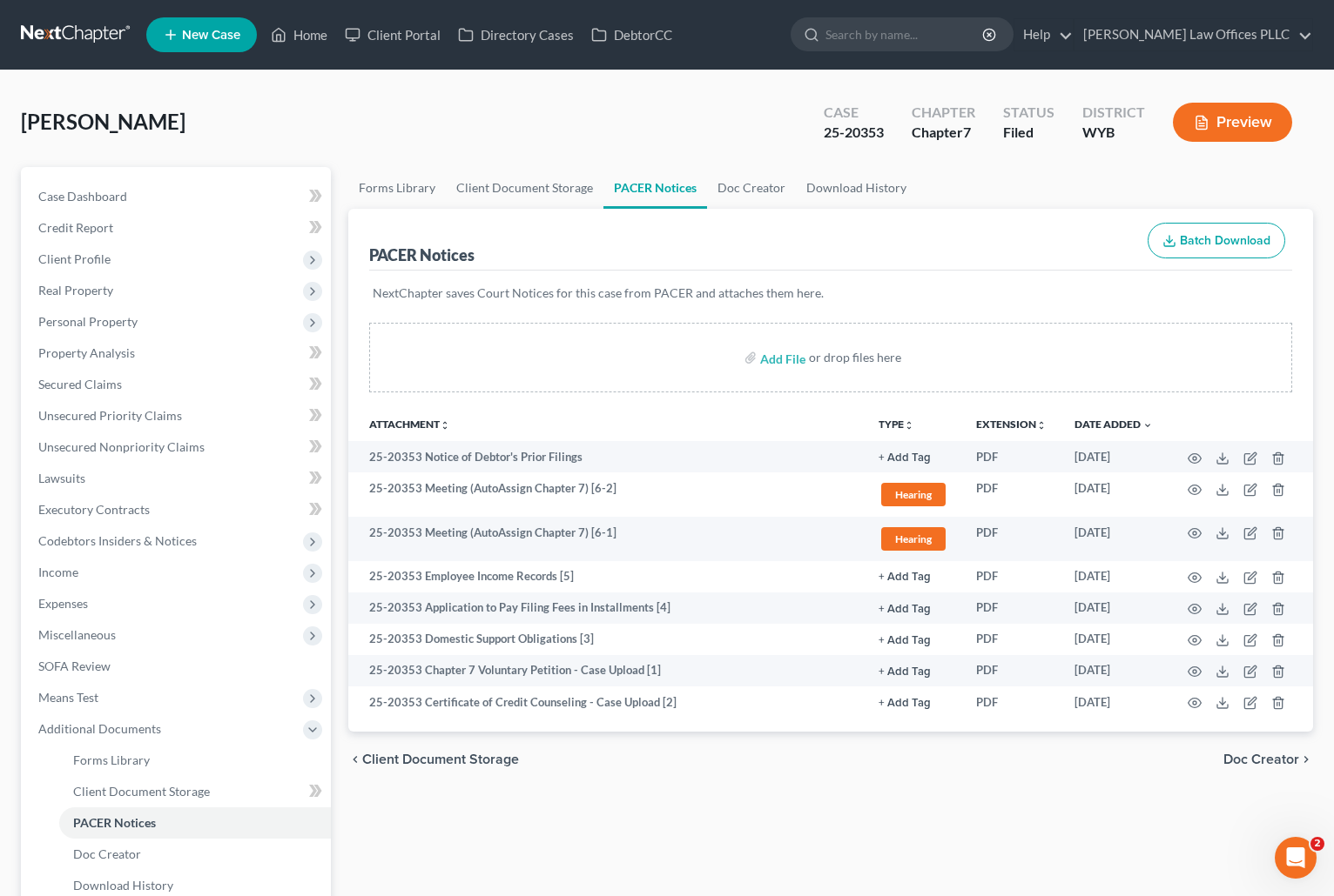
click at [494, 125] on div "[PERSON_NAME] Upgraded Case 25-20353 Chapter Chapter 7 Status [GEOGRAPHIC_DATA]…" at bounding box center [667, 129] width 1291 height 75
click at [313, 33] on link "Home" at bounding box center [299, 35] width 74 height 32
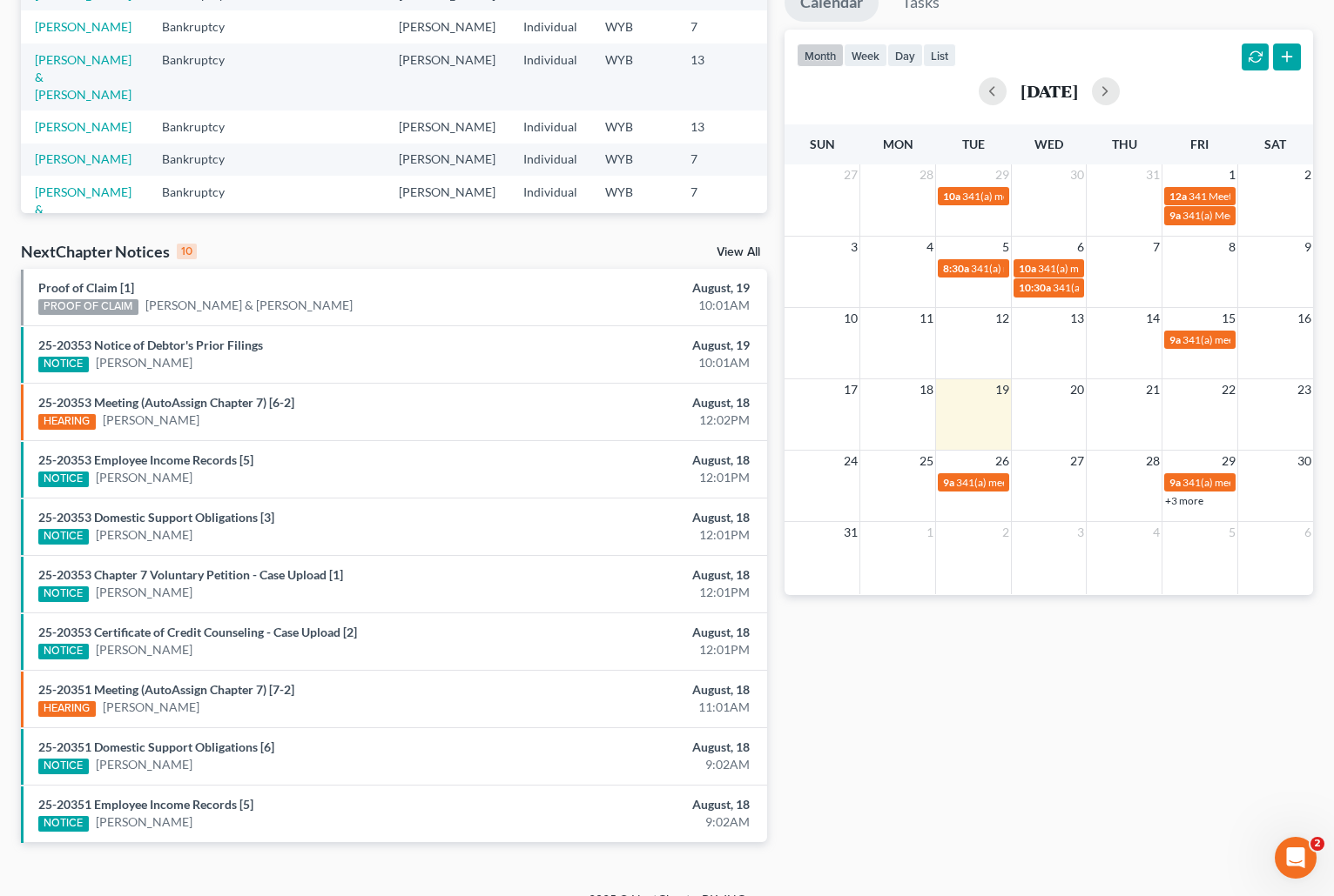
scroll to position [356, 0]
